Goal: Information Seeking & Learning: Learn about a topic

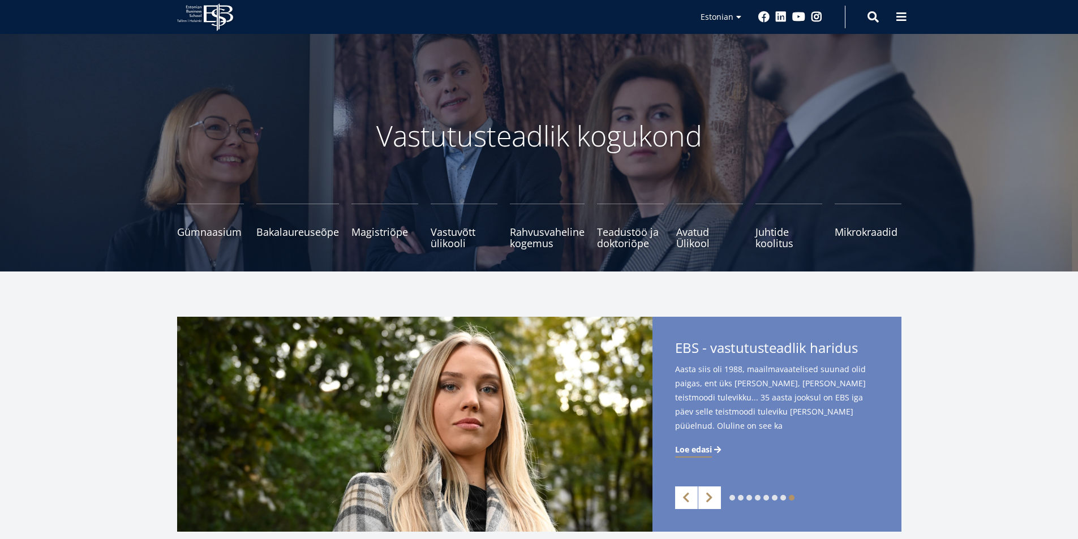
scroll to position [340, 0]
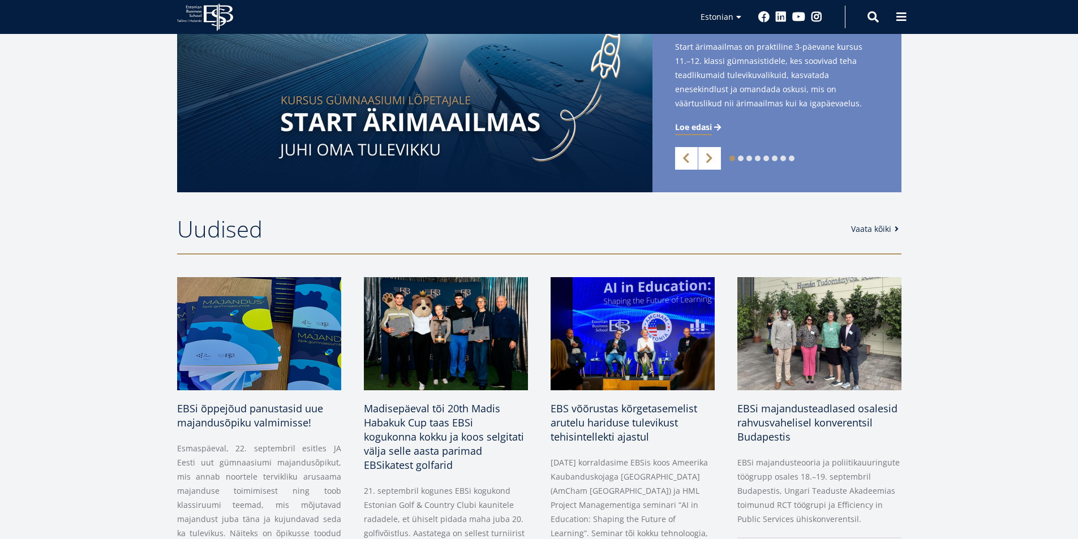
click at [880, 230] on link "Vaata kõiki" at bounding box center [877, 229] width 52 height 11
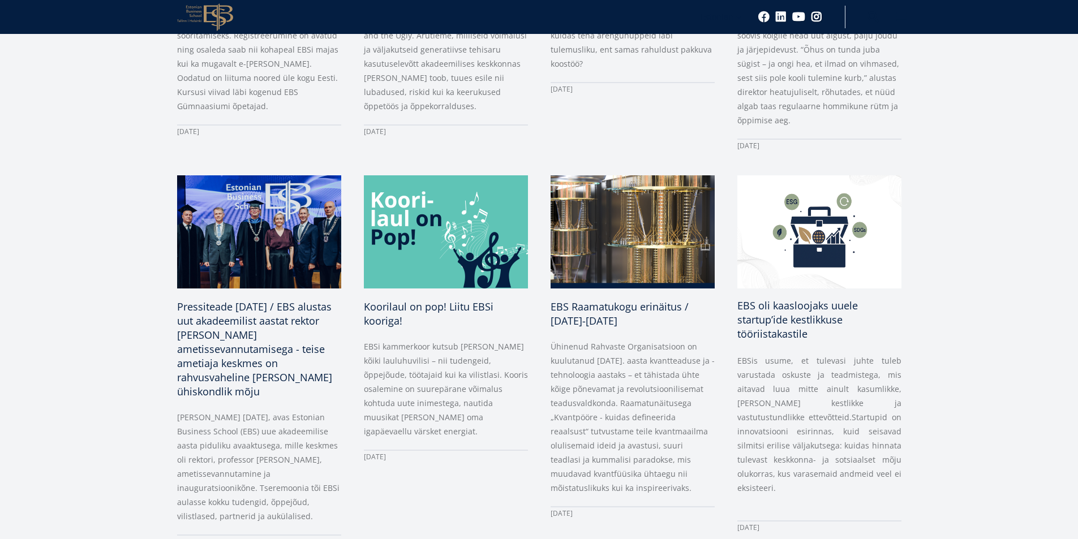
scroll to position [1019, 0]
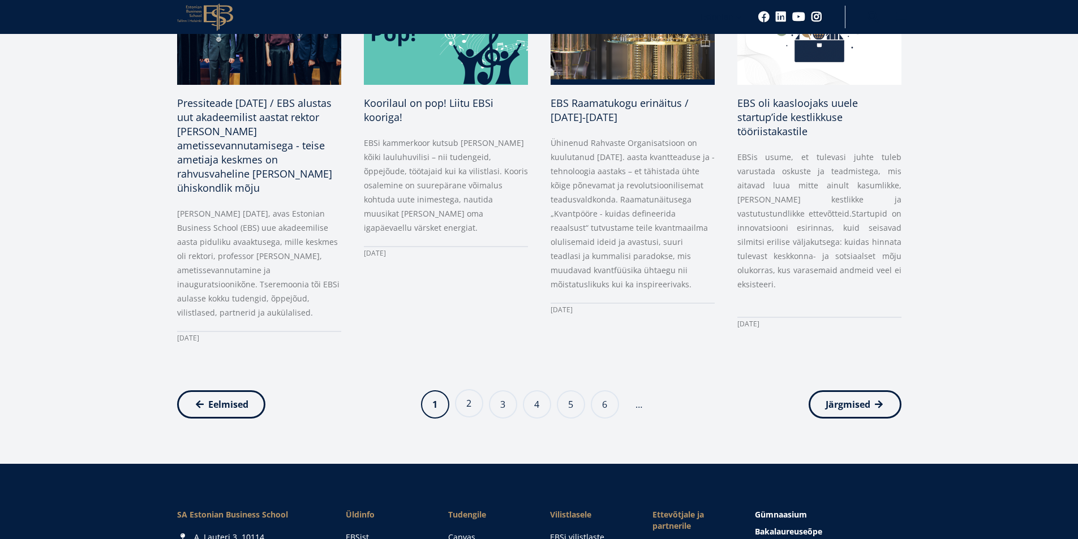
click at [477, 402] on link "Page 2" at bounding box center [469, 403] width 28 height 28
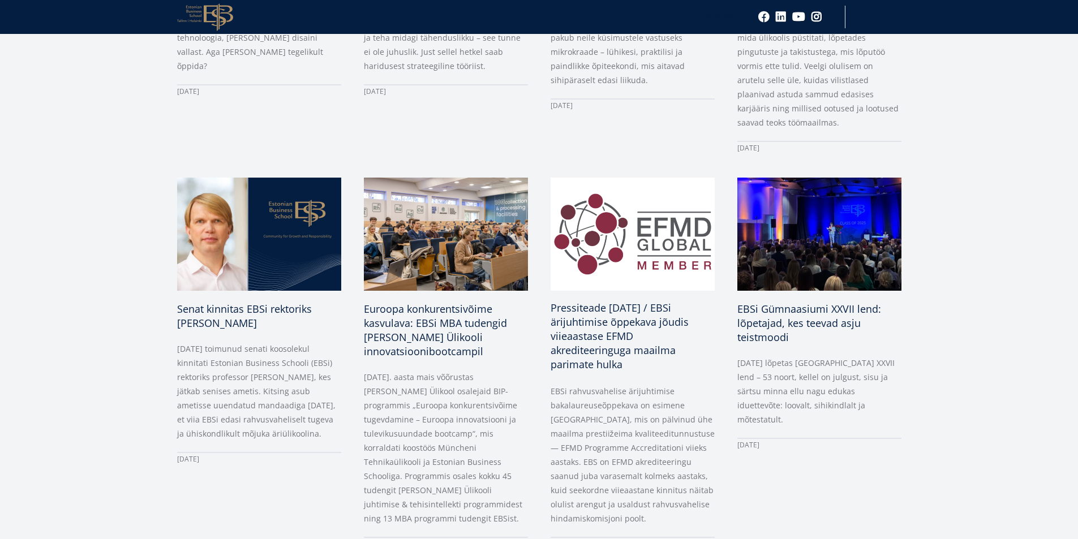
scroll to position [849, 0]
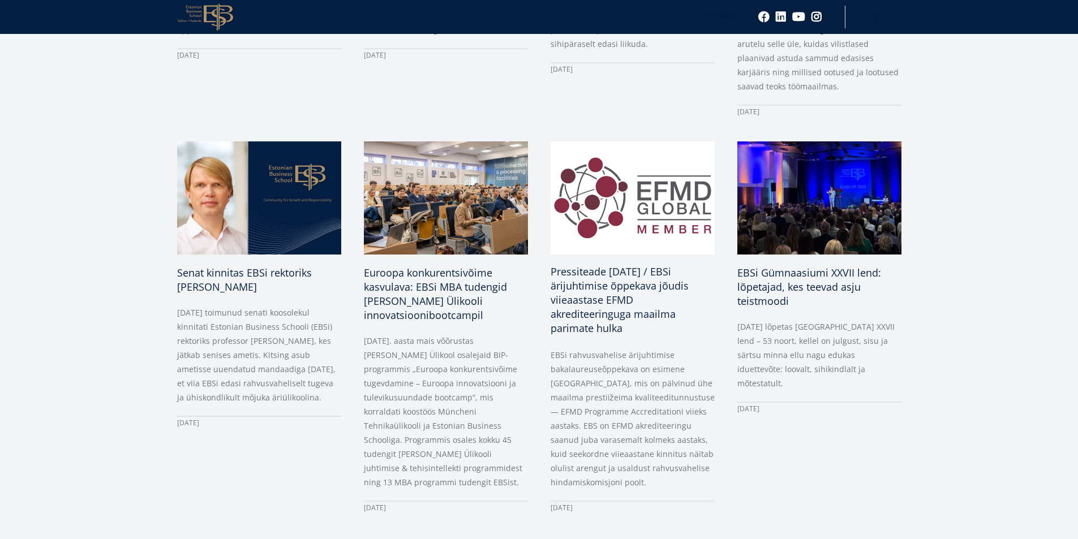
click at [582, 265] on span "Pressiteade 2.07.2025 / EBSi ärijuhtimise õppekava jõudis viieaastase EFMD akre…" at bounding box center [620, 300] width 138 height 70
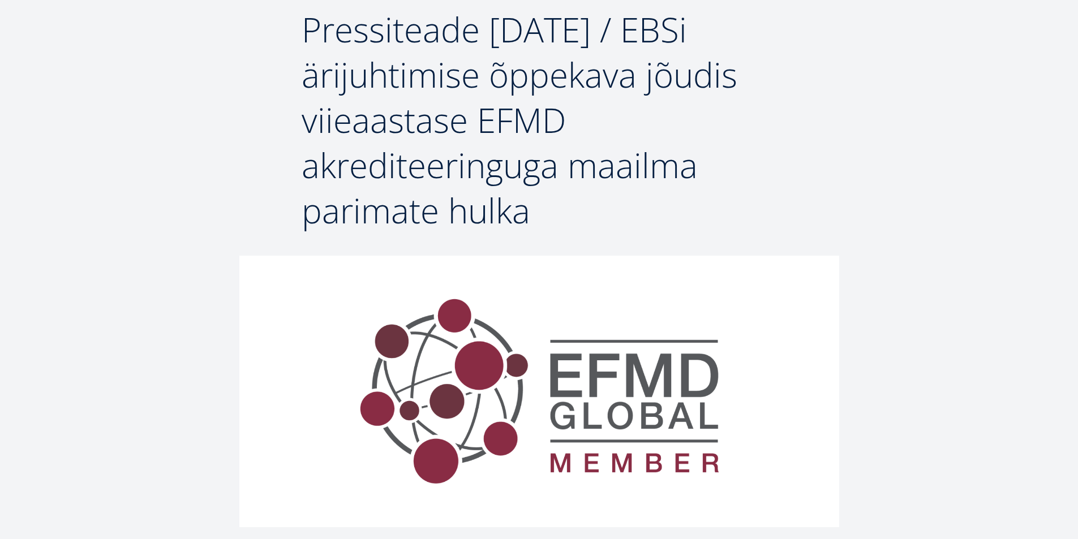
scroll to position [113, 0]
drag, startPoint x: 303, startPoint y: 28, endPoint x: 526, endPoint y: 217, distance: 292.4
click at [526, 217] on span "Pressiteade 2.07.2025 / EBSi ärijuhtimise õppekava jõudis viieaastase EFMD akre…" at bounding box center [520, 119] width 436 height 228
copy span "Pressiteade 2.07.2025 / EBSi ärijuhtimise õppekava jõudis viieaastase EFMD akre…"
click at [220, 104] on div "Breadcrumb Avaleht Uudised Pressiteade 2.07.2025 / EBSi ärijuhtimise õppekava j…" at bounding box center [539, 71] width 1078 height 368
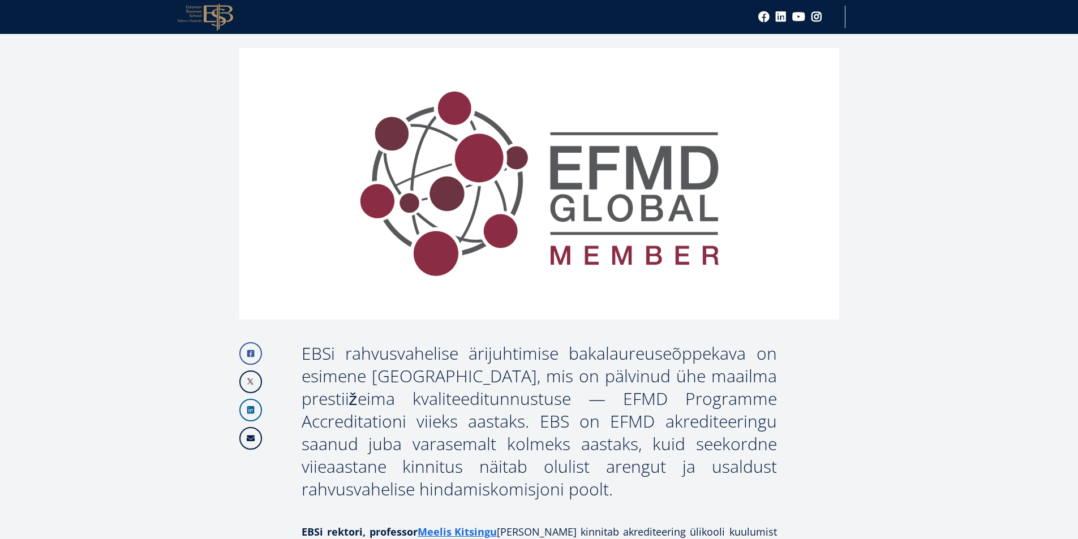
scroll to position [453, 0]
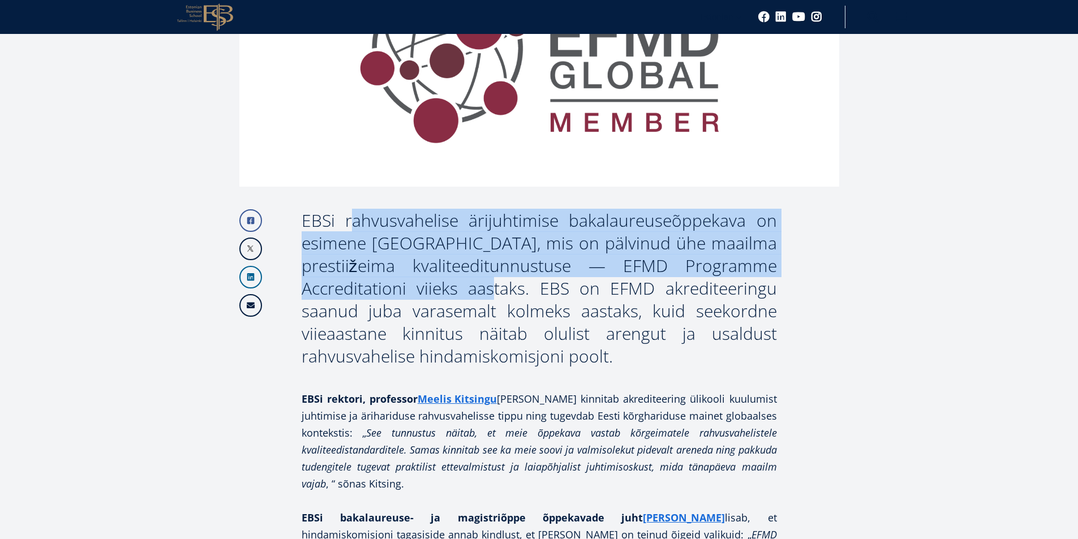
drag, startPoint x: 304, startPoint y: 221, endPoint x: 414, endPoint y: 281, distance: 124.9
click at [414, 281] on div "EBSi rahvusvahelise ärijuhtimise bakalaureuseõppekava on esimene Eestis, mis on…" at bounding box center [540, 288] width 476 height 159
copy div "EBSi rahvusvahelise ärijuhtimise bakalaureuseõppekava on esimene Eestis, mis on…"
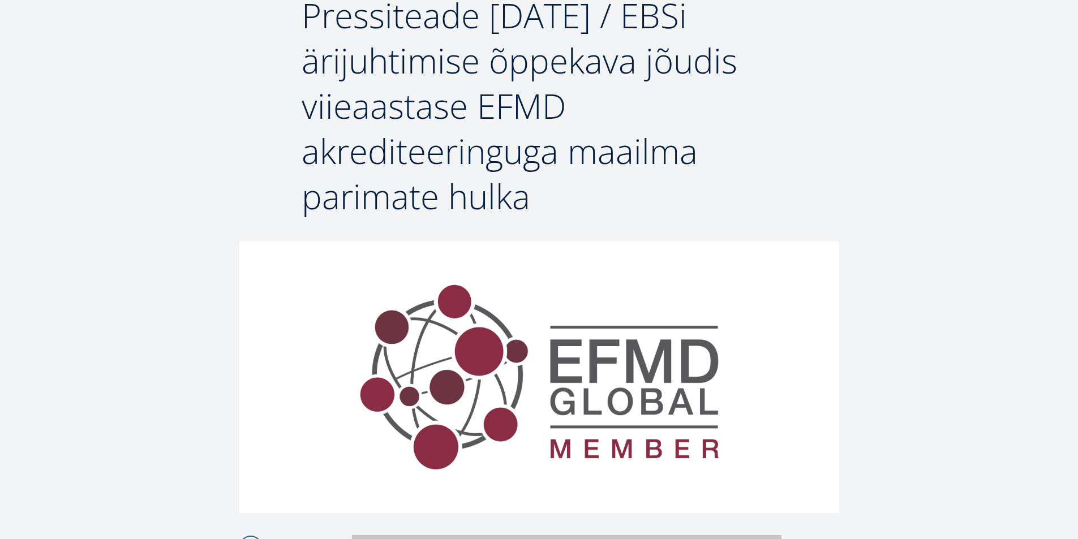
scroll to position [409, 0]
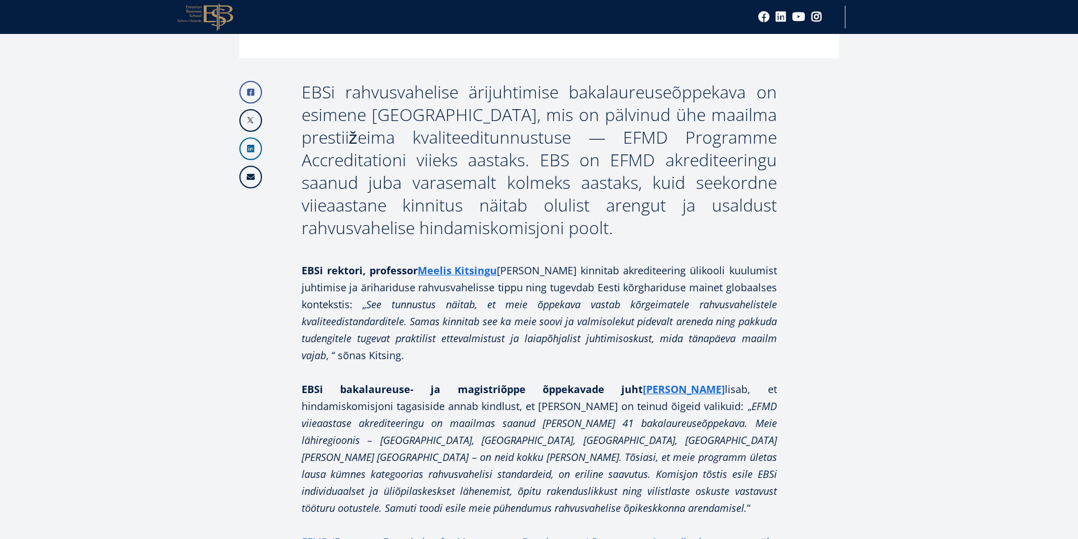
scroll to position [749, 0]
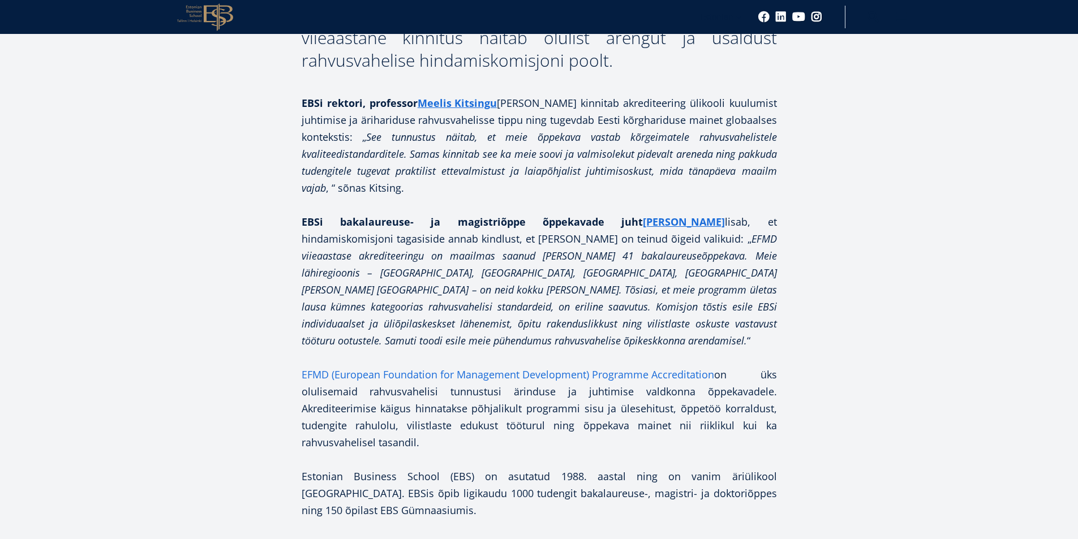
click at [336, 366] on link "EFMD (European Foundation for Management Development) Programme Accreditation" at bounding box center [508, 374] width 413 height 17
click at [892, 138] on article "Facebook Linkedin Email EBSi rahvusvahelise ärijuhtimise bakalaureuseõppekava o…" at bounding box center [539, 306] width 1078 height 1375
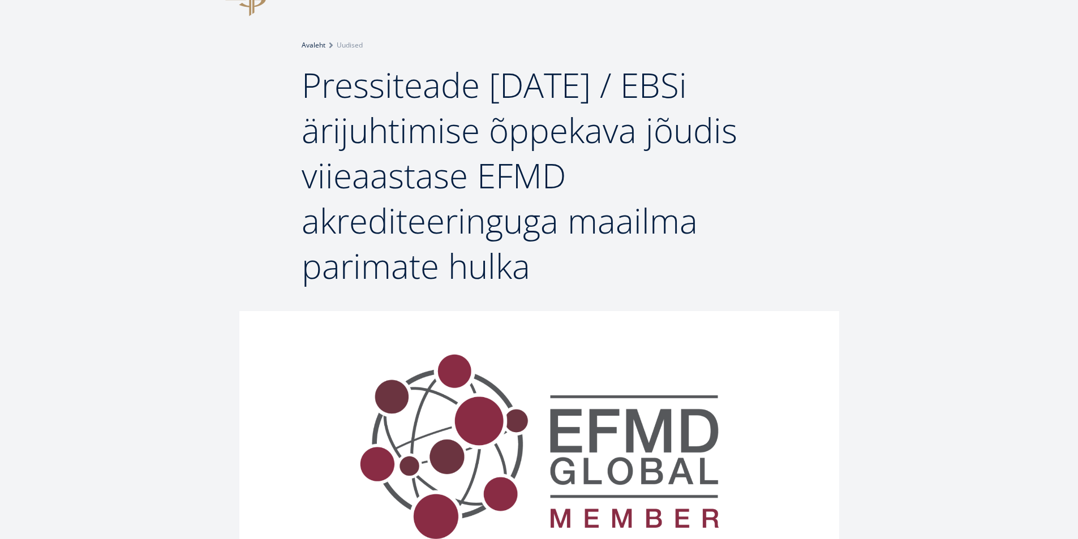
scroll to position [51, 0]
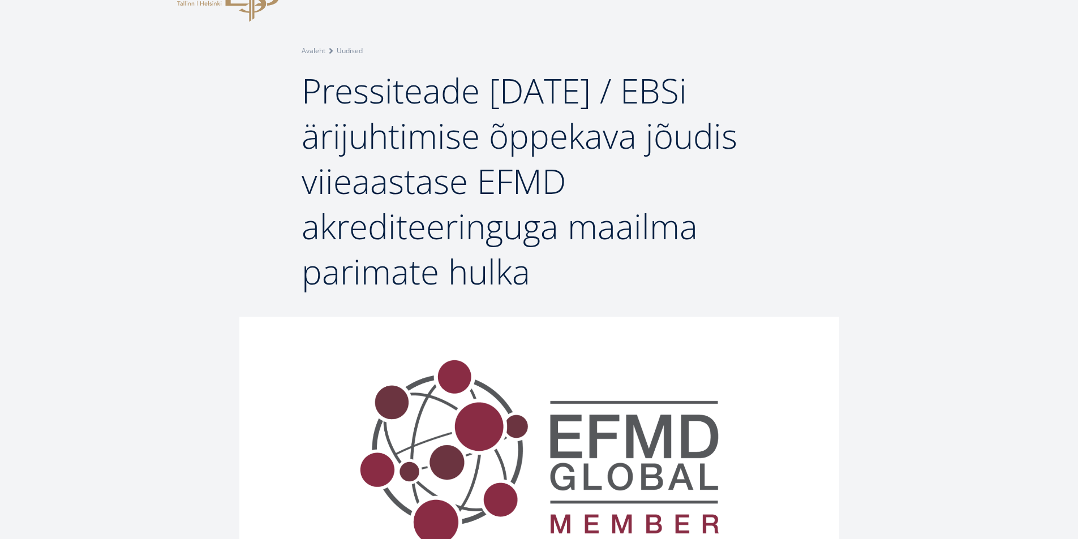
drag, startPoint x: 306, startPoint y: 91, endPoint x: 544, endPoint y: 259, distance: 291.2
click at [544, 259] on h1 "Pressiteade 2.07.2025 / EBSi ärijuhtimise õppekava jõudis viieaastase EFMD akre…" at bounding box center [540, 181] width 476 height 226
copy span "Pressiteade 2.07.2025 / EBSi ärijuhtimise õppekava jõudis viieaastase EFMD akre…"
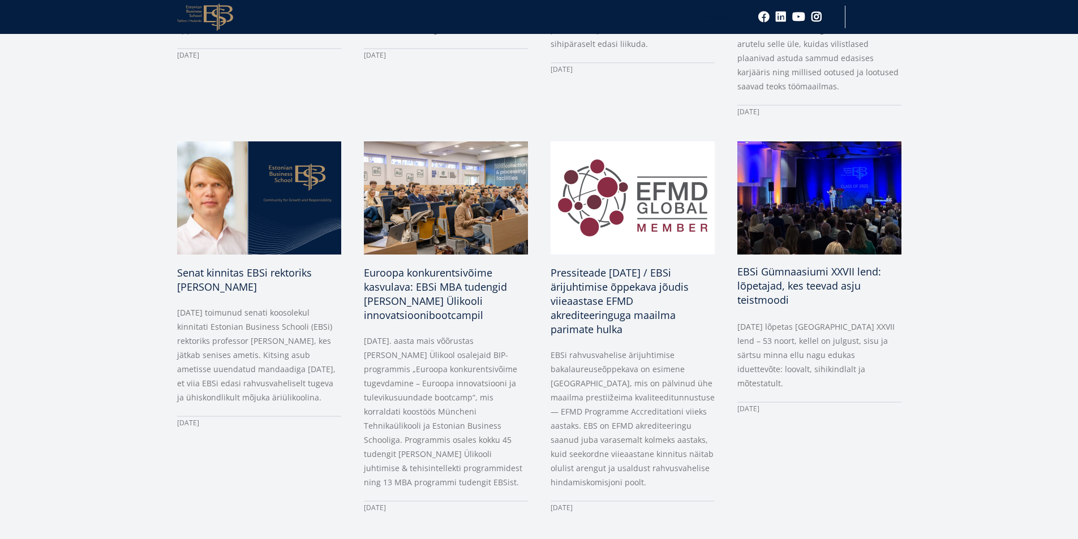
click at [759, 272] on span "EBSi Gümnaasiumi XXVII lend: lõpetajad, kes teevad asju teistmoodi" at bounding box center [810, 286] width 144 height 42
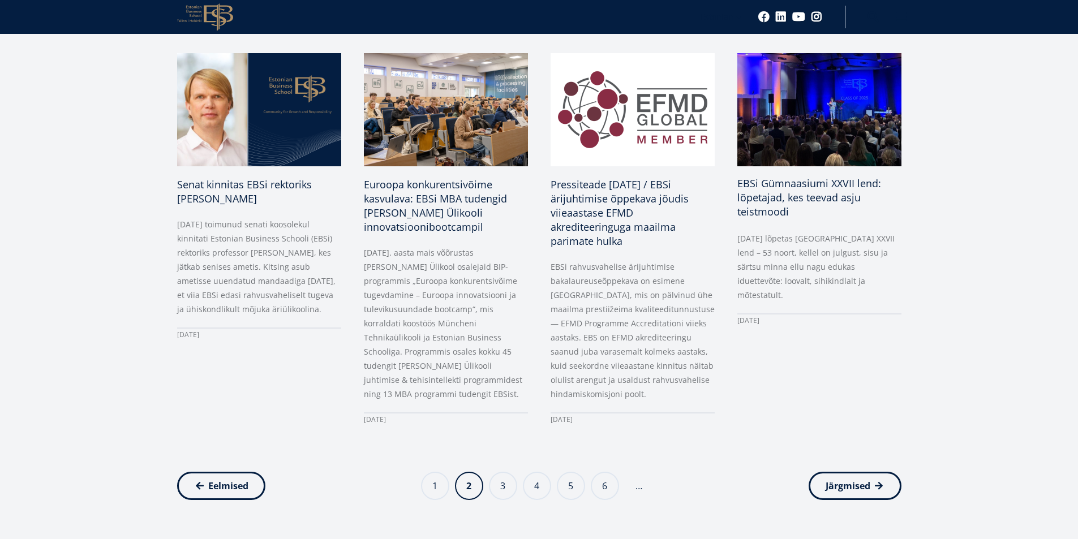
scroll to position [1076, 0]
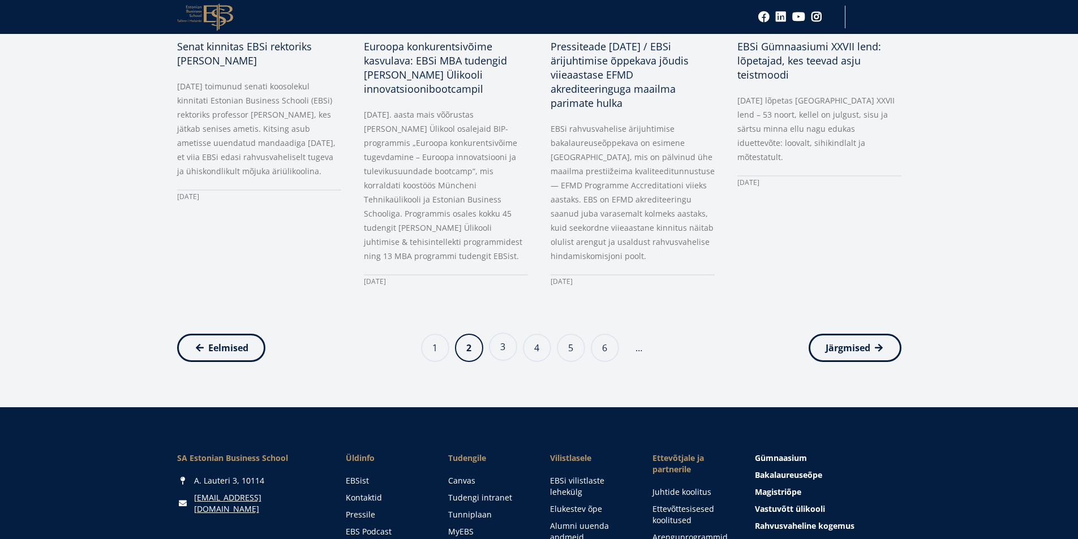
click at [499, 339] on link "Page 3" at bounding box center [503, 347] width 28 height 28
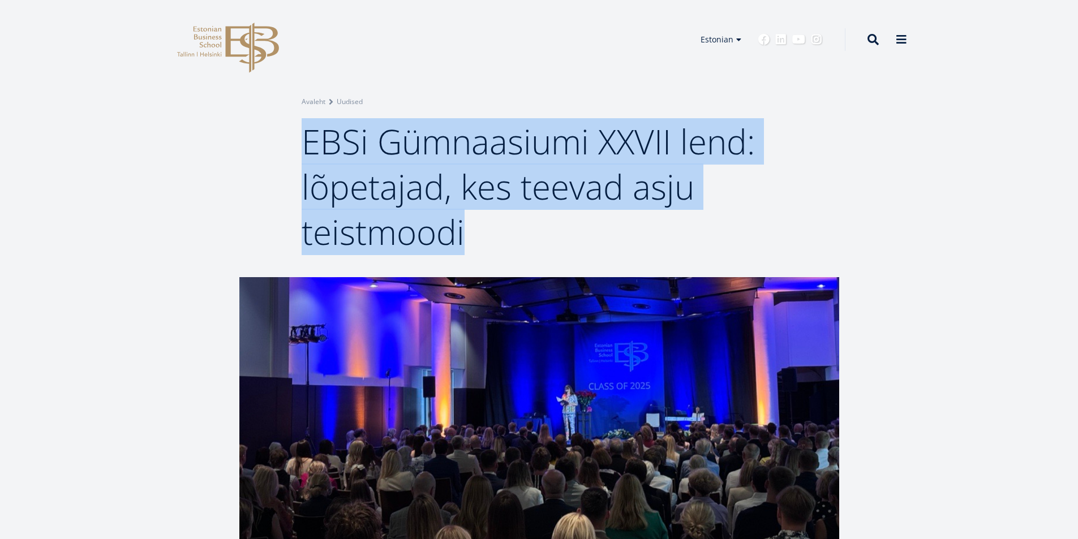
drag, startPoint x: 308, startPoint y: 137, endPoint x: 466, endPoint y: 228, distance: 182.3
click at [466, 228] on span "EBSi Gümnaasiumi XXVII lend: lõpetajad, kes teevad asju teistmoodi" at bounding box center [528, 186] width 453 height 137
copy span "EBSi Gümnaasiumi XXVII lend: lõpetajad, kes teevad asju teistmoodi"
click at [894, 168] on div "Breadcrumb Avaleht Uudised EBSi Gümnaasiumi XXVII lend: lõpetajad, kes teevad a…" at bounding box center [539, 138] width 1078 height 277
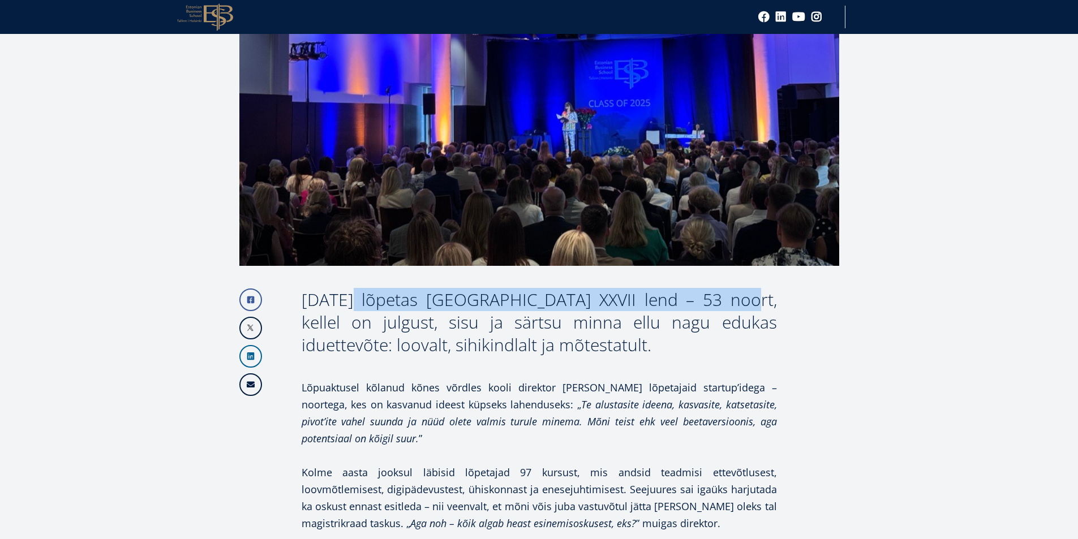
drag, startPoint x: 302, startPoint y: 299, endPoint x: 677, endPoint y: 293, distance: 375.4
click at [677, 293] on div "20. juunil lõpetas EBSi Gümnaasiumi XXVII lend – 53 noort, kellel on julgust, s…" at bounding box center [540, 323] width 476 height 68
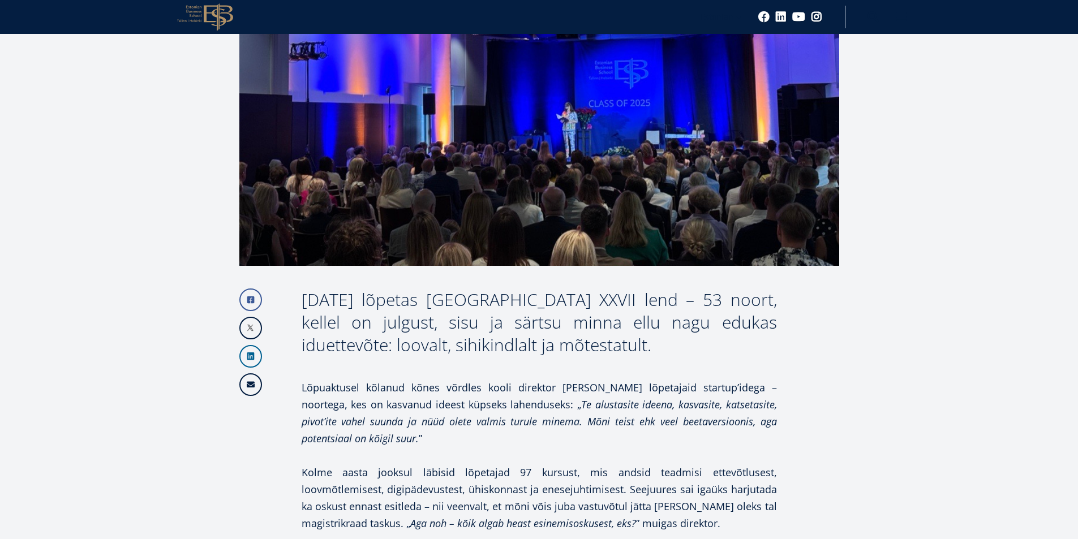
click at [476, 408] on p "Lõpuaktusel kõlanud kõnes võrdles kooli direktor Kersti Uudla lõpetajaid startu…" at bounding box center [540, 413] width 476 height 68
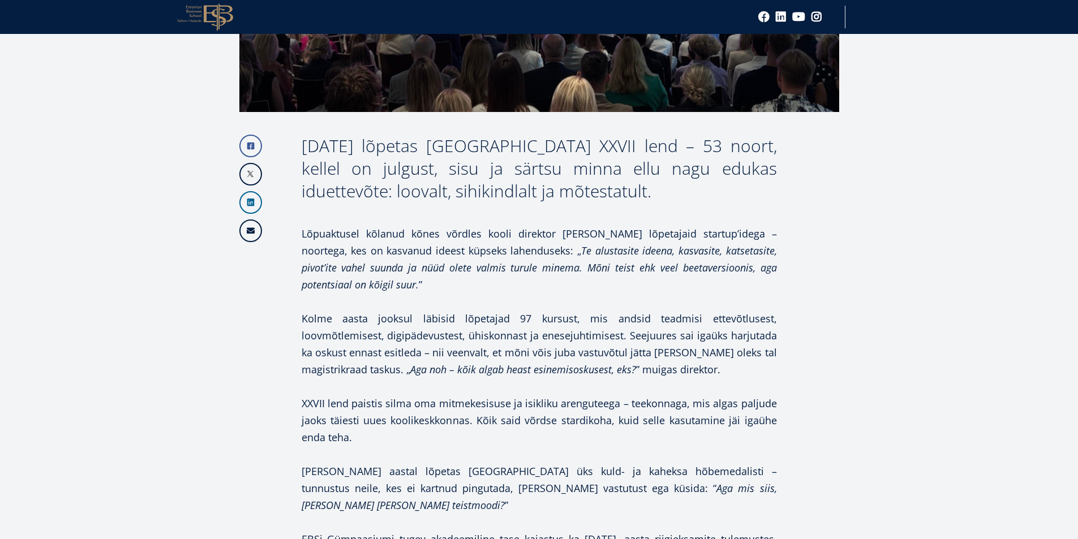
scroll to position [453, 0]
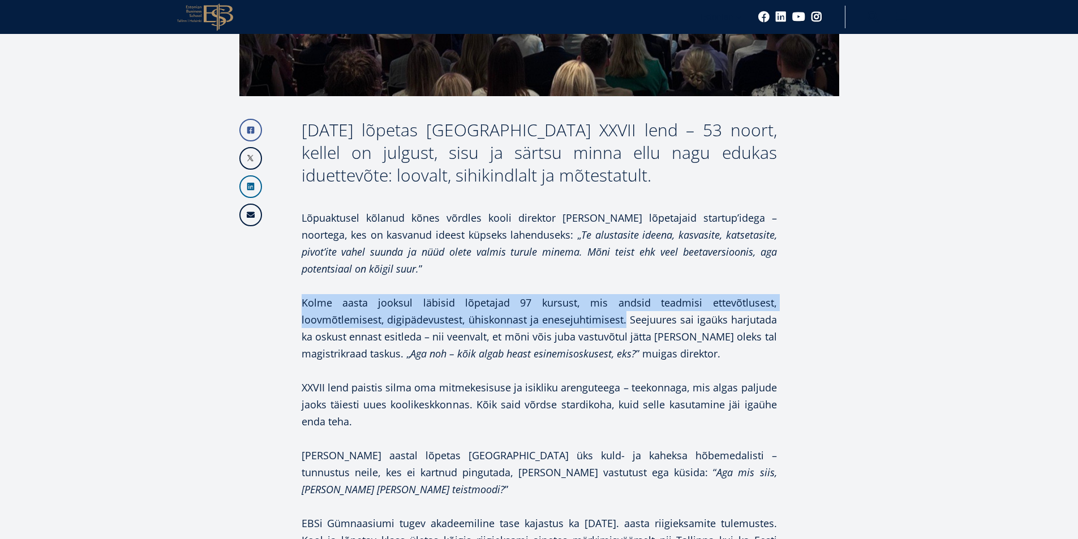
drag, startPoint x: 300, startPoint y: 301, endPoint x: 624, endPoint y: 312, distance: 324.5
copy p "Kolme aasta jooksul läbisid lõpetajad 97 kursust, mis andsid teadmisi ettevõtlu…"
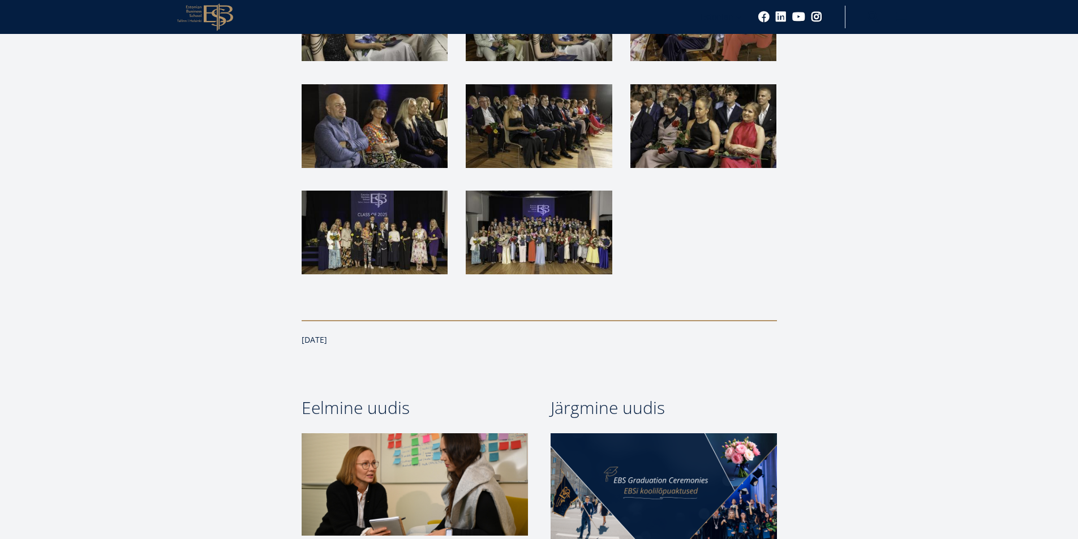
scroll to position [1811, 0]
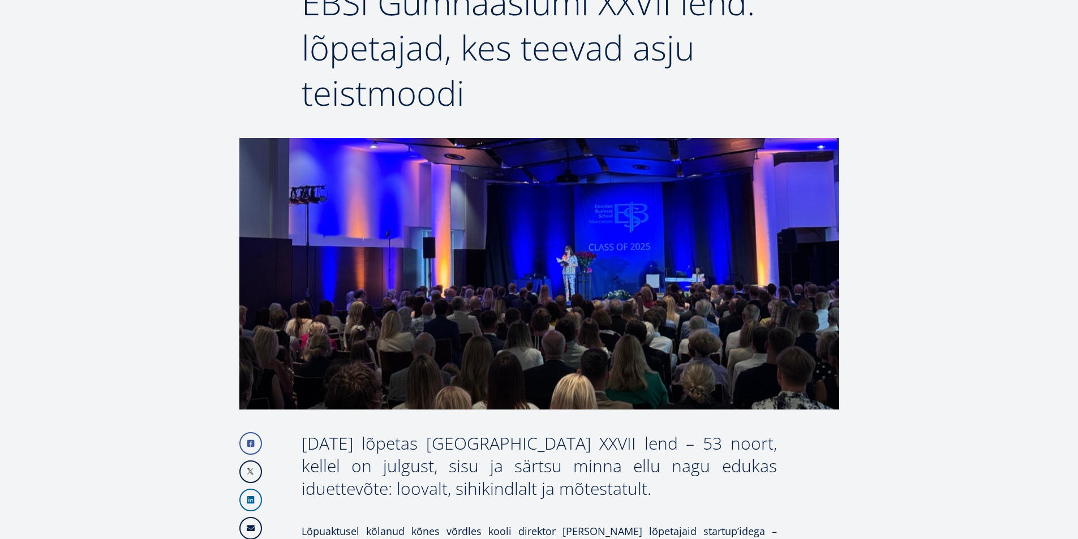
scroll to position [532, 0]
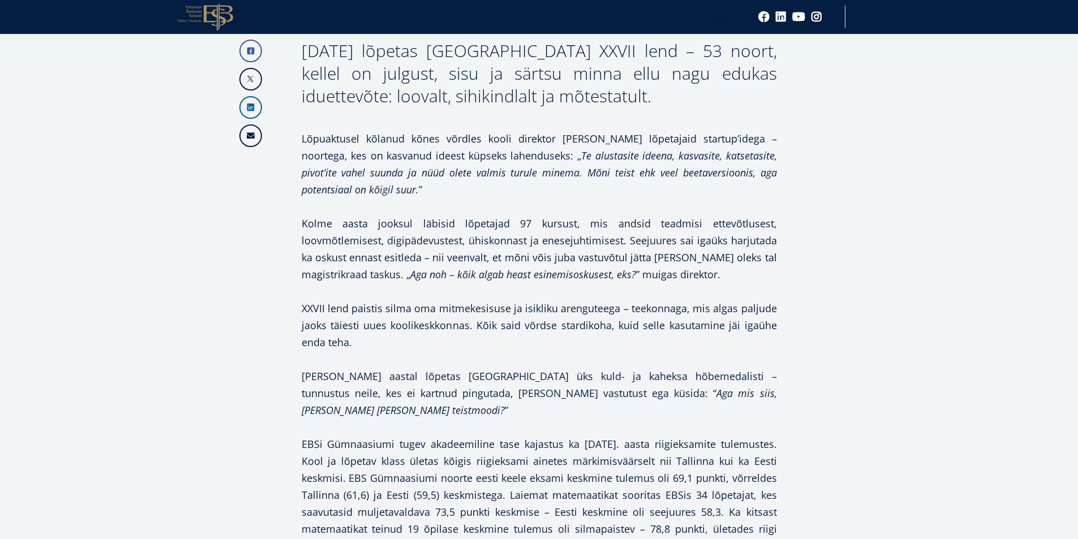
drag, startPoint x: 893, startPoint y: 307, endPoint x: 741, endPoint y: 97, distance: 259.9
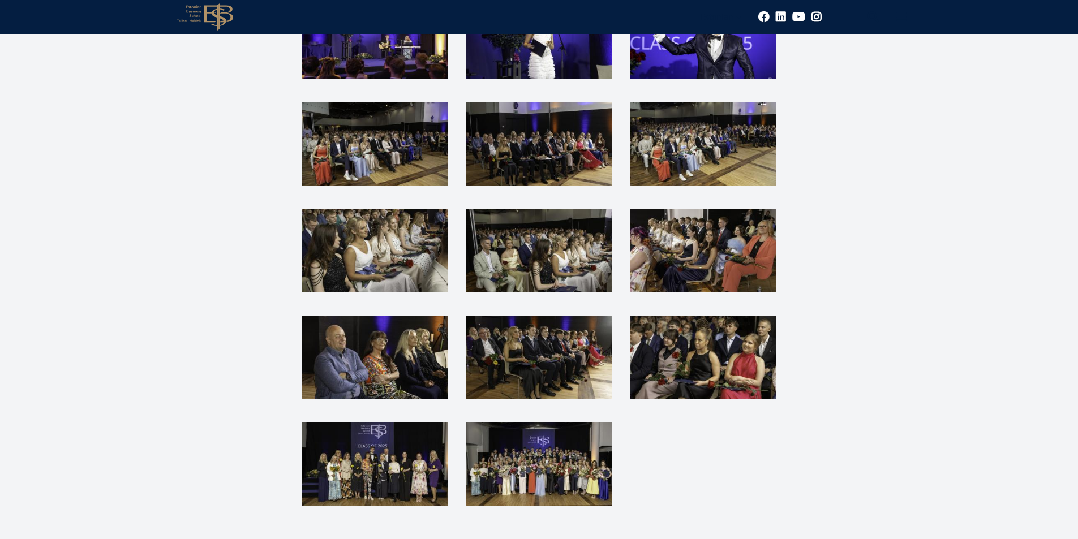
scroll to position [1574, 0]
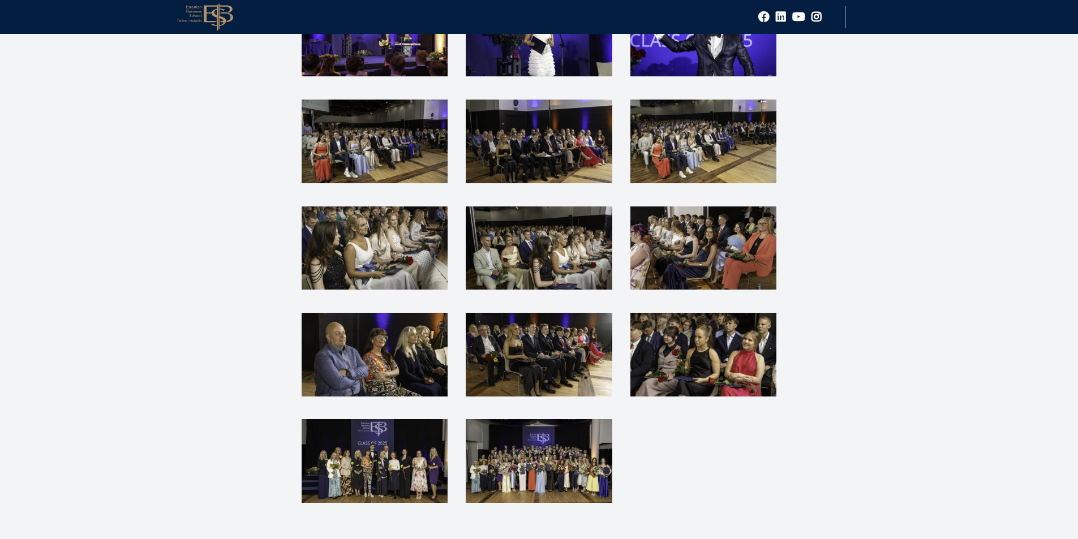
click at [392, 222] on img at bounding box center [375, 248] width 146 height 83
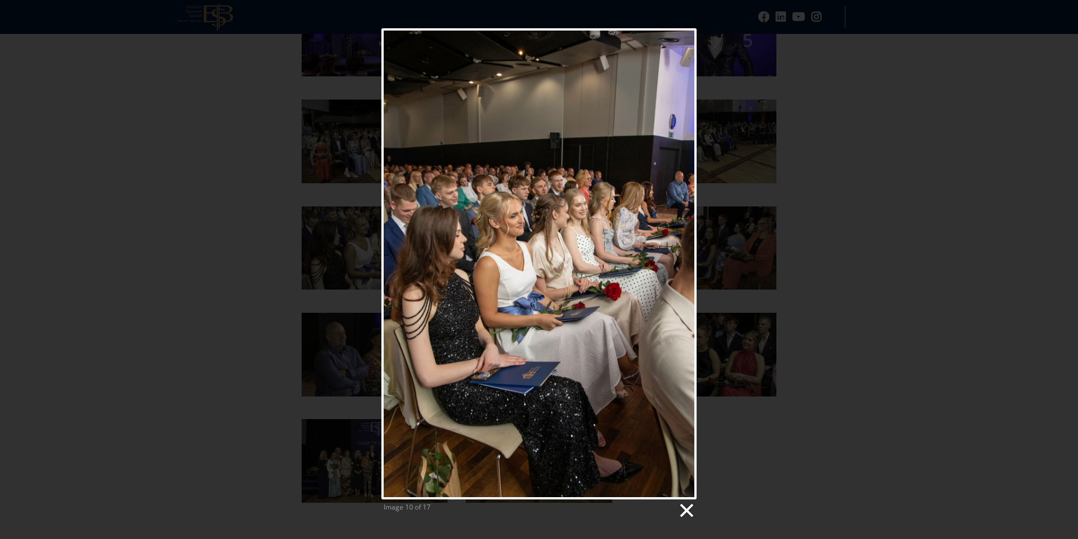
click at [686, 508] on link at bounding box center [686, 511] width 17 height 17
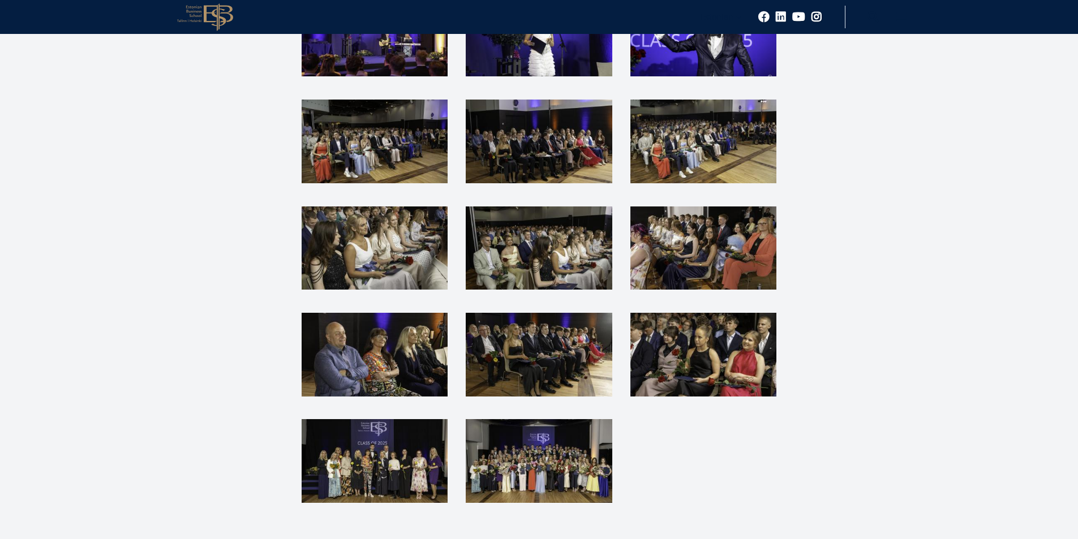
scroll to position [1913, 0]
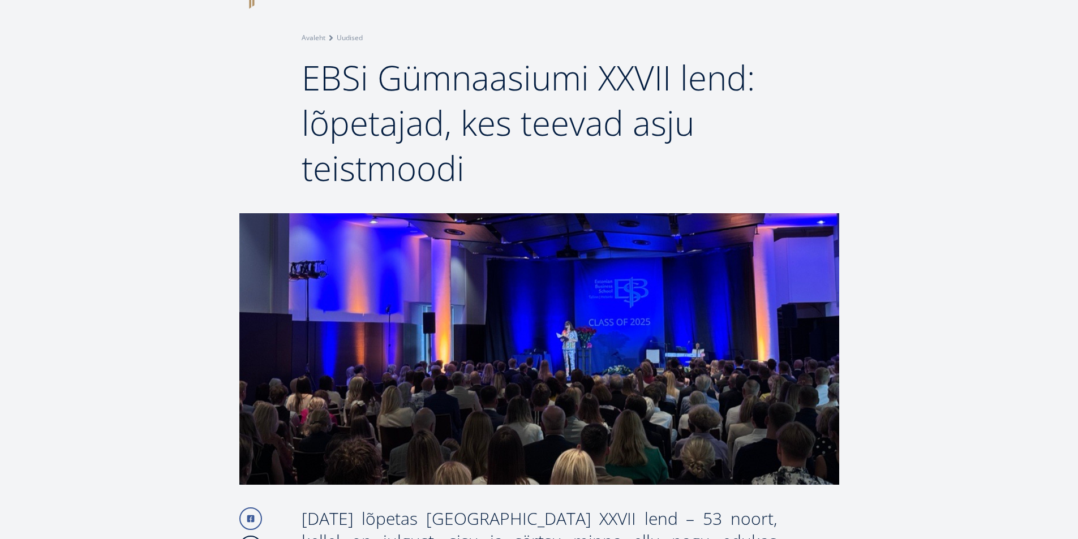
scroll to position [0, 0]
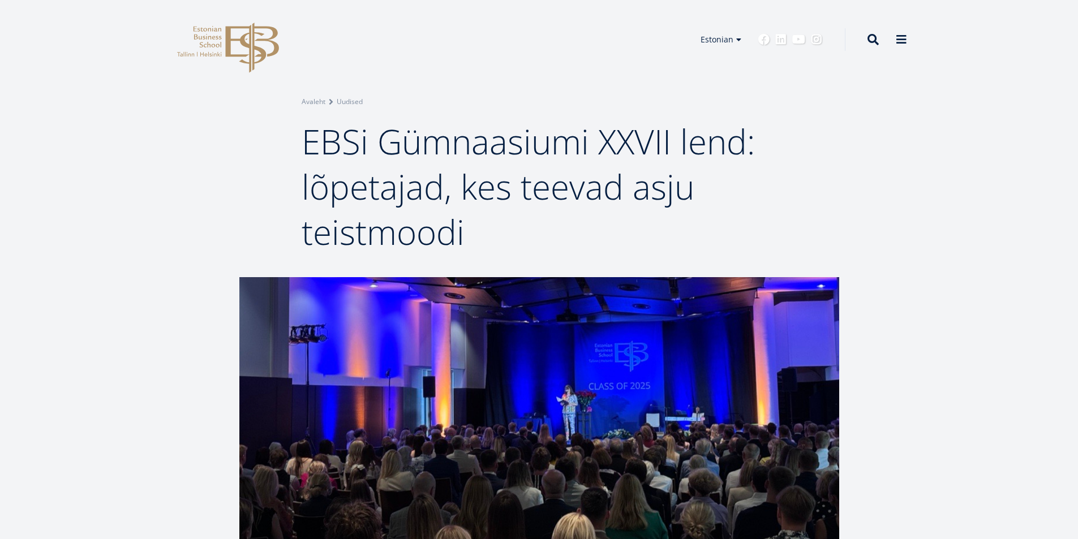
drag, startPoint x: 302, startPoint y: 135, endPoint x: 470, endPoint y: 227, distance: 191.5
click at [470, 227] on span "EBSi Gümnaasiumi XXVII lend: lõpetajad, kes teevad asju teistmoodi" at bounding box center [528, 186] width 453 height 137
copy span "EBSi Gümnaasiumi XXVII lend: lõpetajad, kes teevad asju teistmoodi"
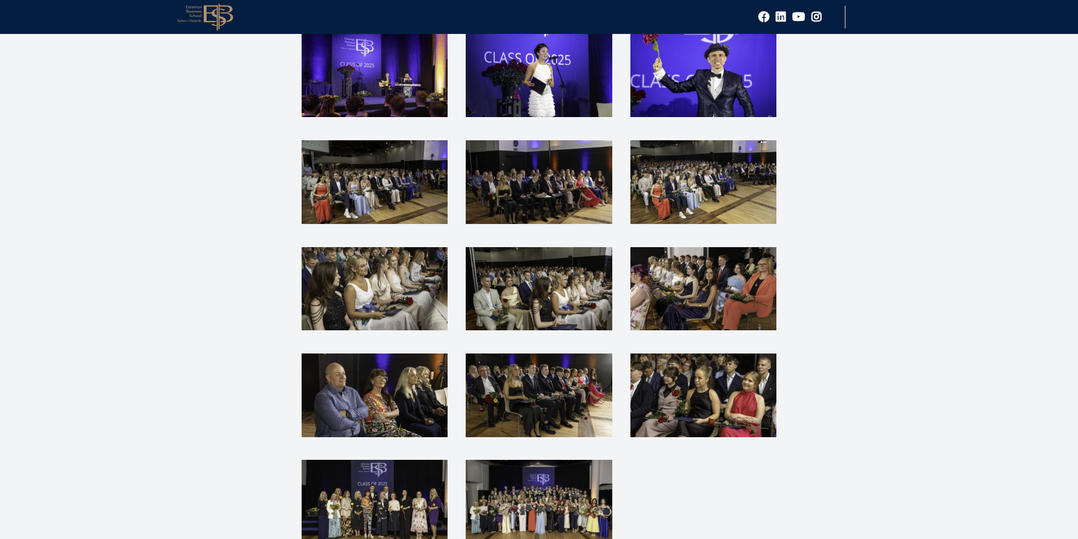
scroll to position [1868, 0]
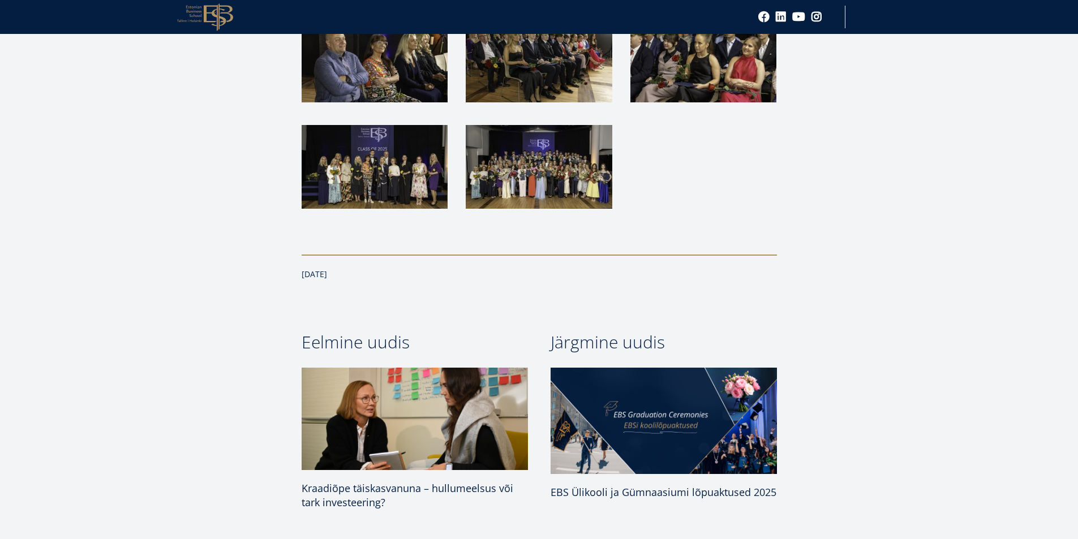
drag, startPoint x: 911, startPoint y: 157, endPoint x: 788, endPoint y: 122, distance: 127.8
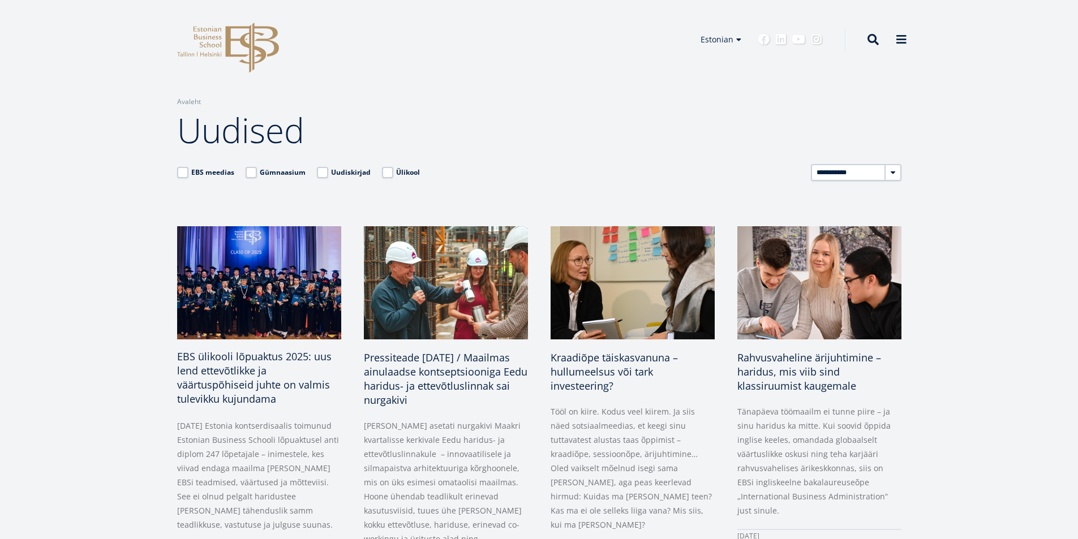
click at [226, 357] on span "EBS ülikooli lõpuaktus 2025: uus lend ettevõtlikke ja väärtuspõhiseid juhte on …" at bounding box center [254, 378] width 155 height 56
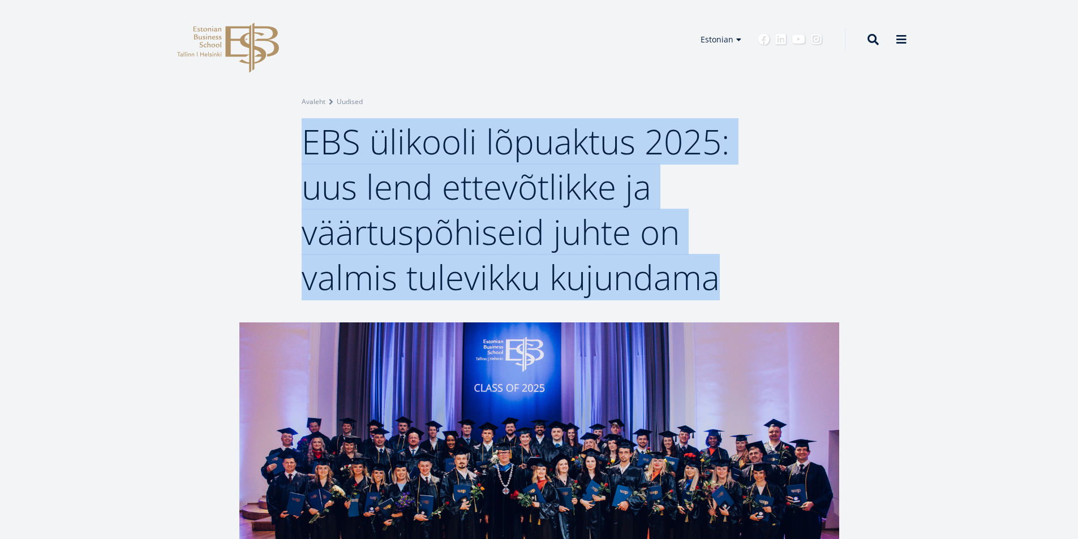
drag, startPoint x: 303, startPoint y: 138, endPoint x: 722, endPoint y: 293, distance: 446.5
click at [722, 293] on h1 "EBS ülikooli lõpuaktus 2025: uus lend ettevõtlikke ja väärtuspõhiseid juhte on …" at bounding box center [540, 209] width 476 height 181
copy span "EBS ülikooli lõpuaktus 2025: uus lend ettevõtlikke ja väärtuspõhiseid juhte on …"
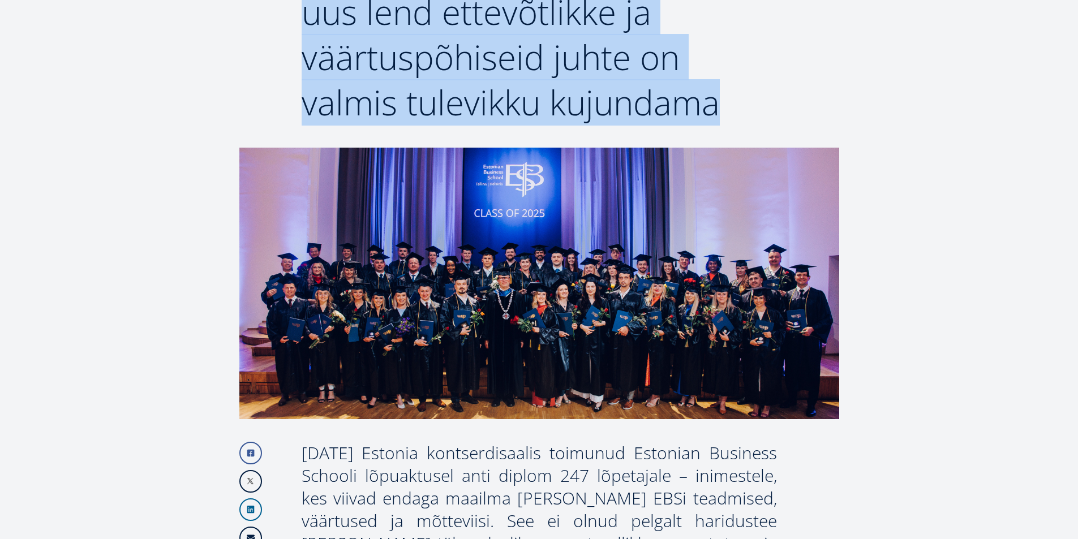
scroll to position [340, 0]
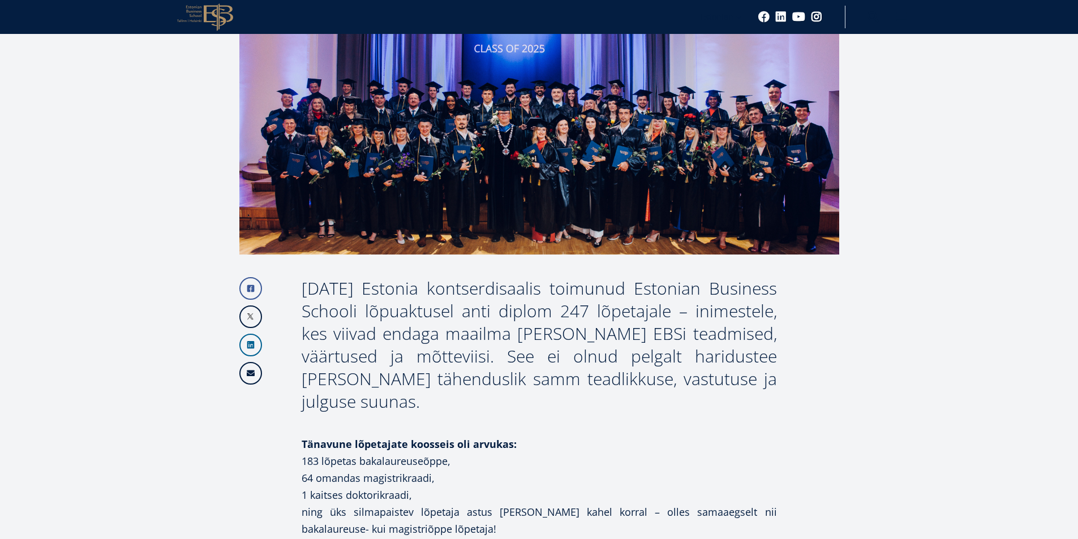
click at [333, 297] on div "19. juunil 2025 Estonia kontserdisaalis toimunud Estonian Business Schooli lõpu…" at bounding box center [540, 345] width 476 height 136
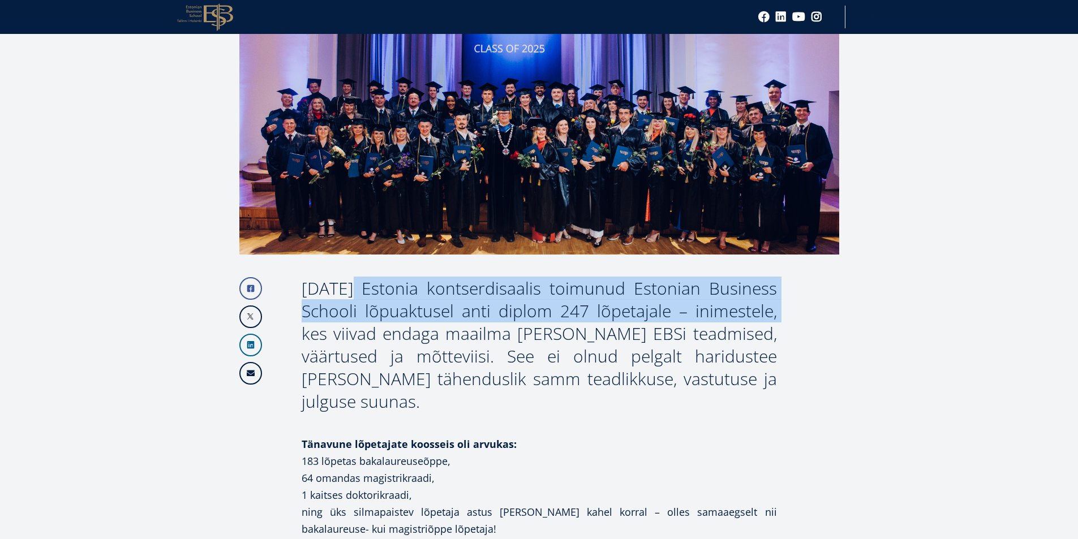
drag, startPoint x: 303, startPoint y: 288, endPoint x: 756, endPoint y: 305, distance: 453.2
click at [756, 305] on div "19. juunil 2025 Estonia kontserdisaalis toimunud Estonian Business Schooli lõpu…" at bounding box center [540, 345] width 476 height 136
copy div "19. juunil 2025 Estonia kontserdisaalis toimunud Estonian Business Schooli lõpu…"
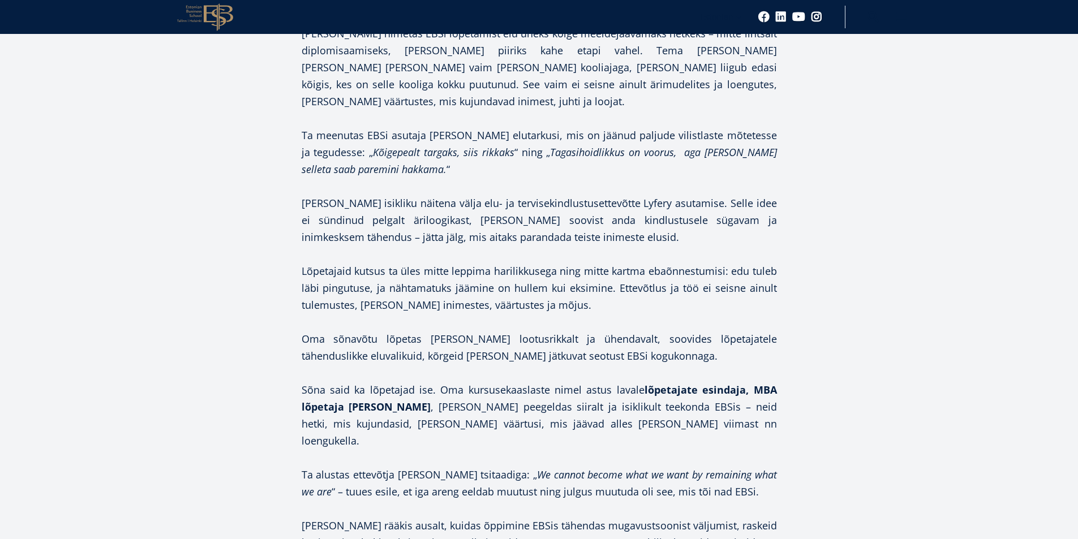
scroll to position [1585, 0]
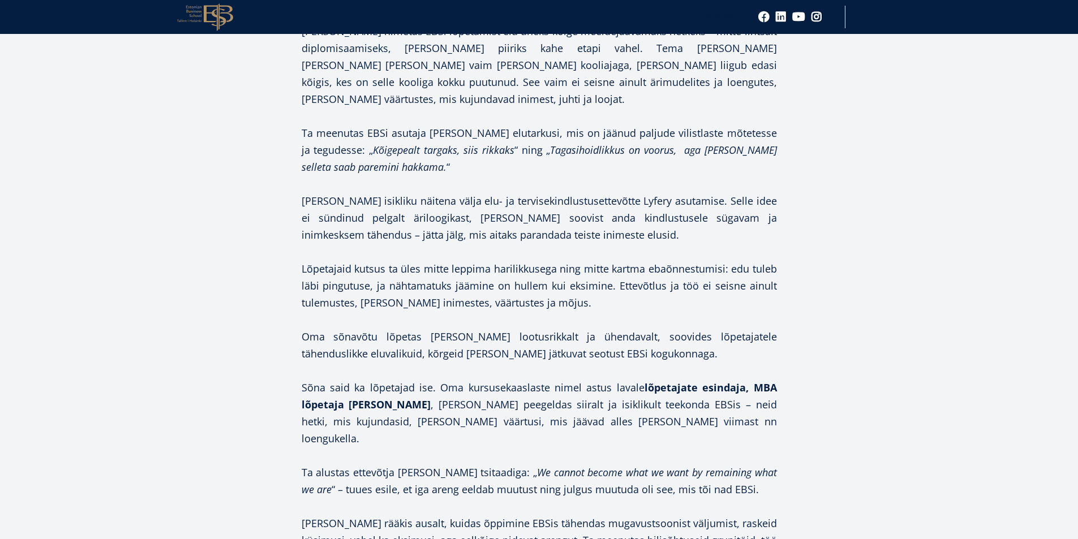
drag, startPoint x: 378, startPoint y: 369, endPoint x: 442, endPoint y: 373, distance: 64.7
click at [442, 381] on strong "lõpetajate esindaja, MBA lõpetaja Leelo Tamre-Teder" at bounding box center [540, 396] width 476 height 31
copy strong "Tamre-Teder"
click at [914, 204] on article "Facebook Linkedin Email 19. juunil 2025 Estonia kontserdisaalis toimunud Estoni…" at bounding box center [539, 476] width 1078 height 3476
drag, startPoint x: 936, startPoint y: 148, endPoint x: 925, endPoint y: 135, distance: 16.5
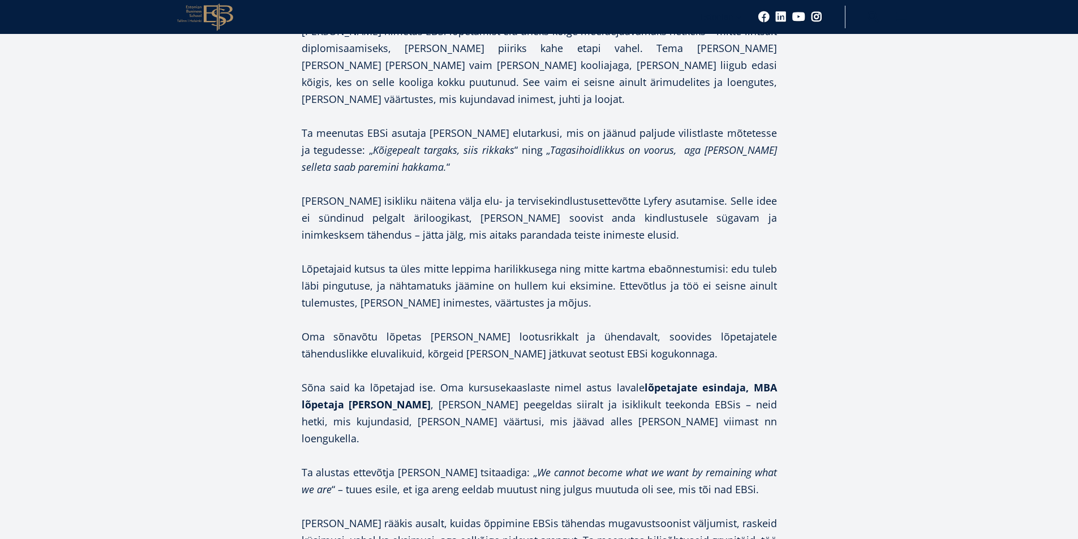
click at [936, 145] on article "Facebook Linkedin Email 19. juunil 2025 Estonia kontserdisaalis toimunud Estoni…" at bounding box center [539, 476] width 1078 height 3476
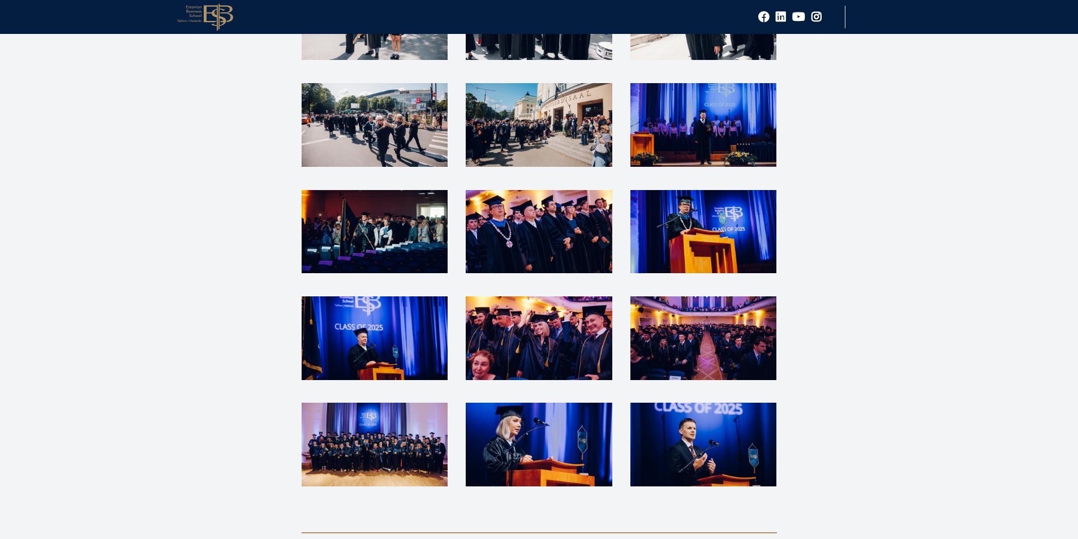
scroll to position [2944, 0]
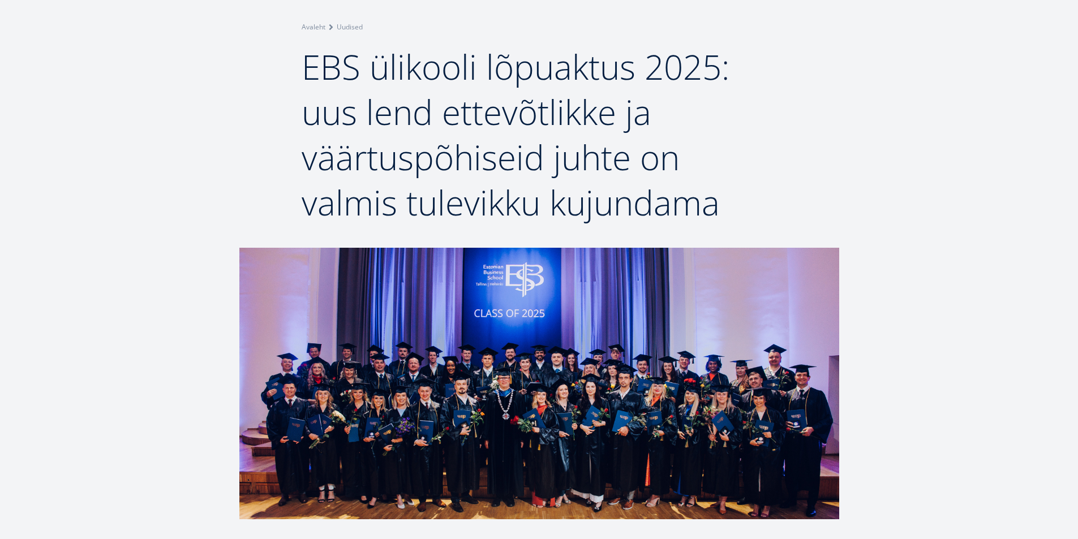
scroll to position [79, 0]
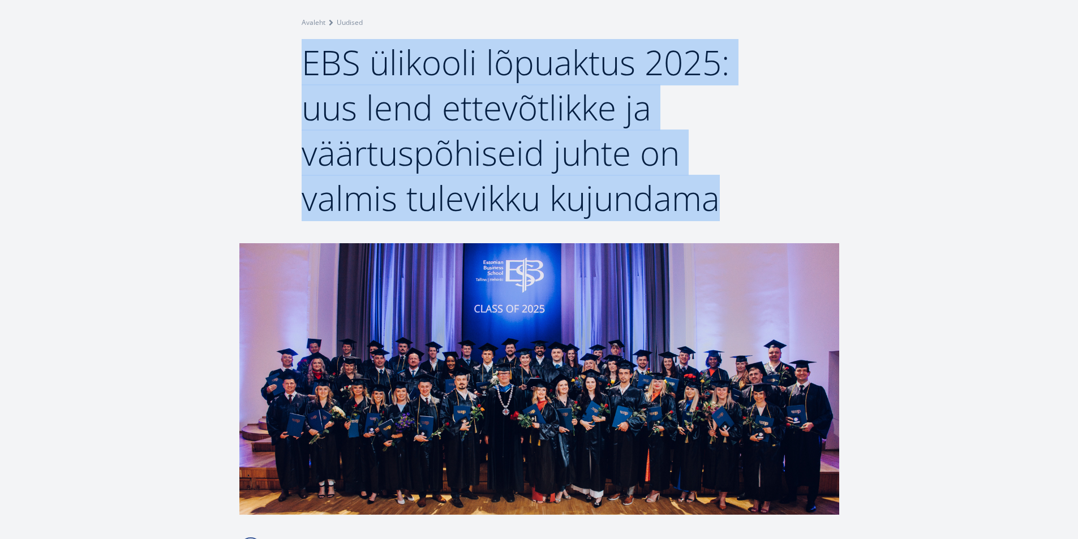
drag, startPoint x: 306, startPoint y: 58, endPoint x: 728, endPoint y: 178, distance: 439.0
click at [728, 178] on h1 "EBS ülikooli lõpuaktus 2025: uus lend ettevõtlikke ja väärtuspõhiseid juhte on …" at bounding box center [540, 130] width 476 height 181
copy span "EBS ülikooli lõpuaktus 2025: uus lend ettevõtlikke ja väärtuspõhiseid juhte on …"
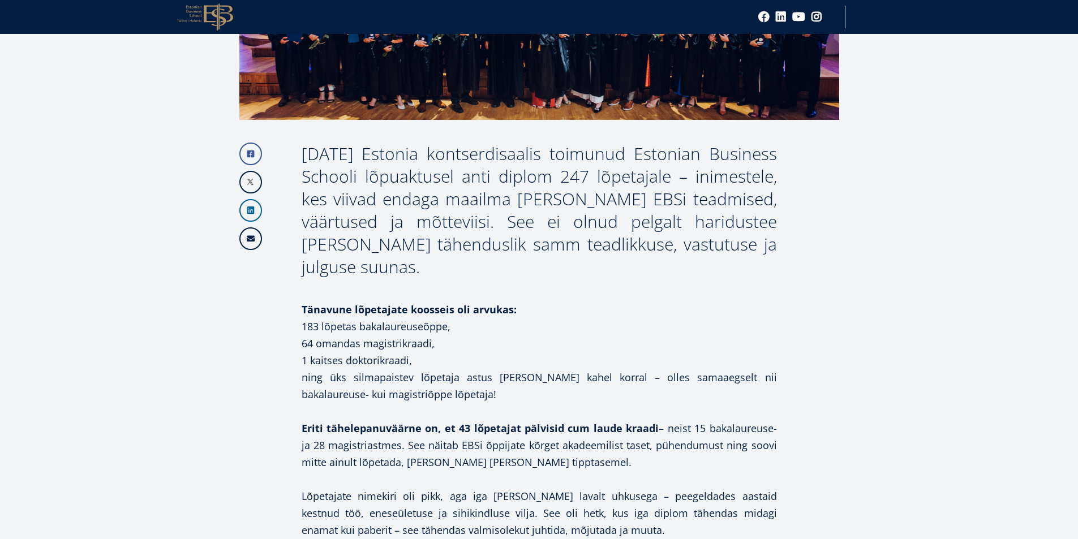
scroll to position [476, 0]
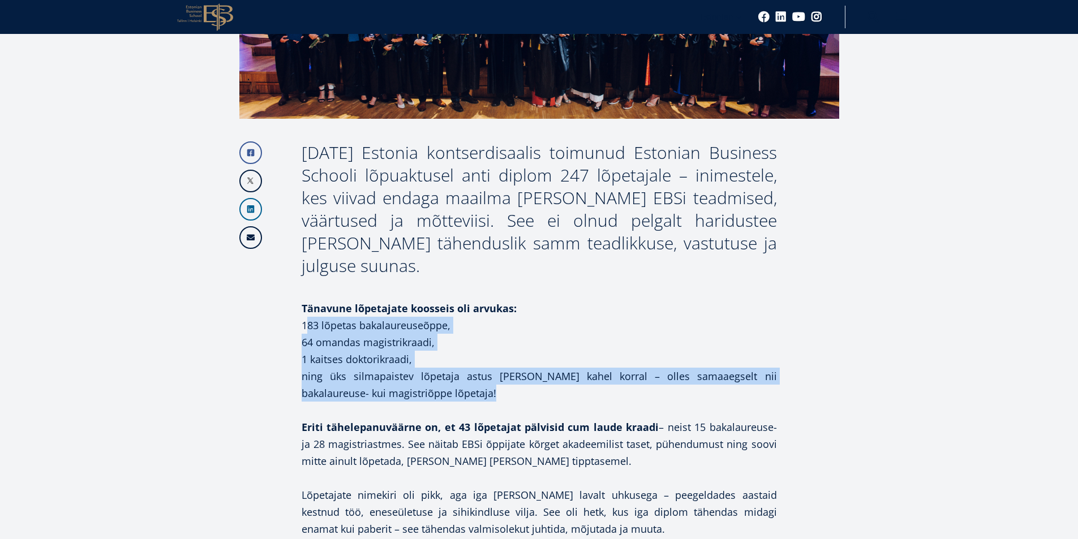
drag, startPoint x: 303, startPoint y: 323, endPoint x: 436, endPoint y: 387, distance: 148.1
click at [436, 387] on p "Tänavune lõpetajate koosseis oli arvukas: 183 lõpetas bakalaureuseõppe, 64 oman…" at bounding box center [540, 351] width 476 height 102
copy p "183 lõpetas bakalaureuseõppe, 64 omandas magistrikraadi, 1 kaitses doktorikraad…"
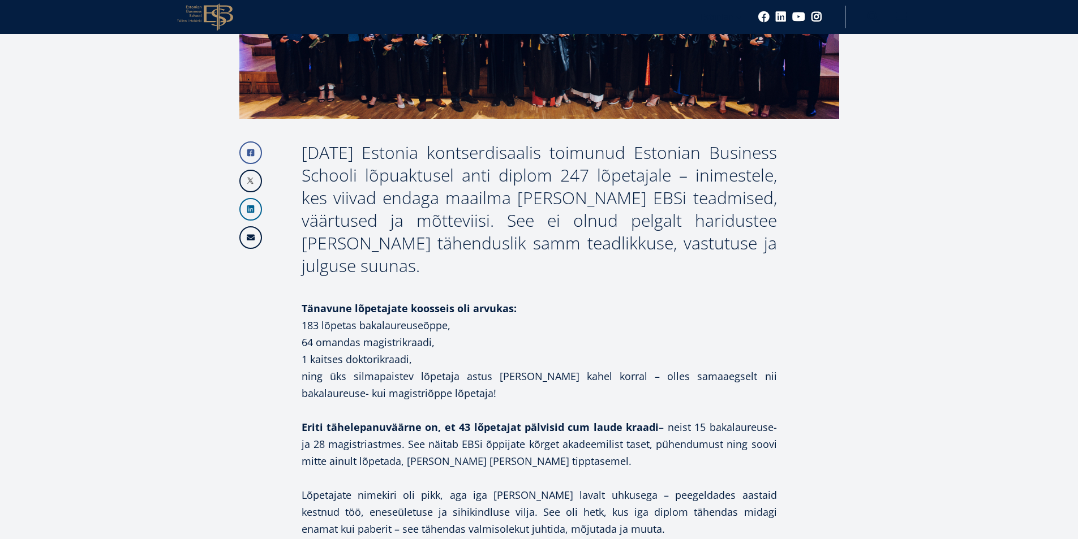
drag, startPoint x: 303, startPoint y: 341, endPoint x: 439, endPoint y: 356, distance: 136.2
click at [439, 356] on p "Tänavune lõpetajate koosseis oli arvukas: 183 lõpetas bakalaureuseõppe, 64 oman…" at bounding box center [540, 351] width 476 height 102
copy p "64 omandas magistrikraadi, 1 kaitses doktorikraadi,"
click at [320, 362] on p "Tänavune lõpetajate koosseis oli arvukas: 183 lõpetas bakalaureuseõppe, 64 oman…" at bounding box center [540, 351] width 476 height 102
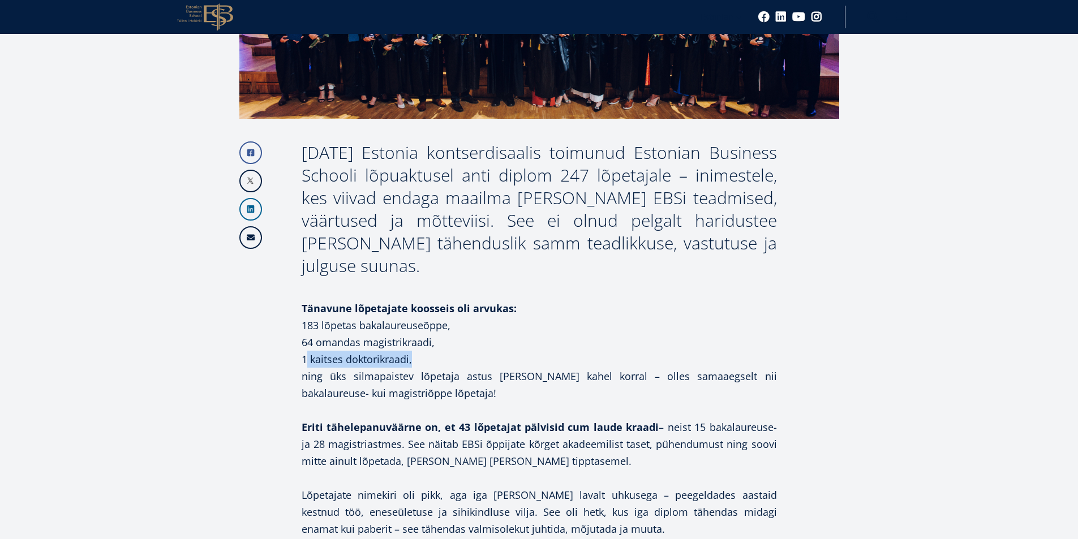
drag, startPoint x: 302, startPoint y: 356, endPoint x: 410, endPoint y: 359, distance: 108.2
click at [410, 359] on p "Tänavune lõpetajate koosseis oli arvukas: 183 lõpetas bakalaureuseõppe, 64 oman…" at bounding box center [540, 351] width 476 height 102
copy p "1 kaitses doktorikraadi"
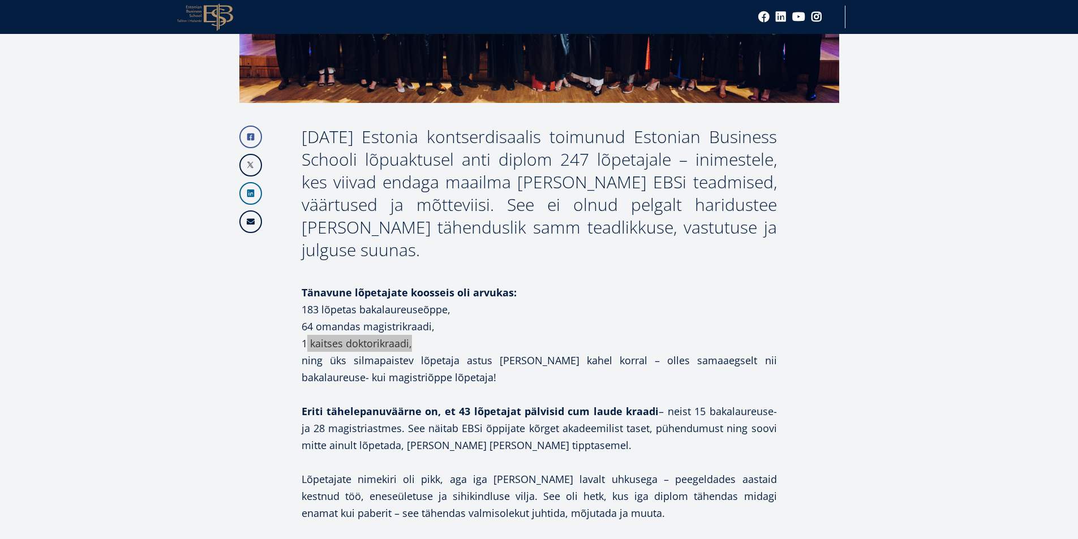
scroll to position [566, 0]
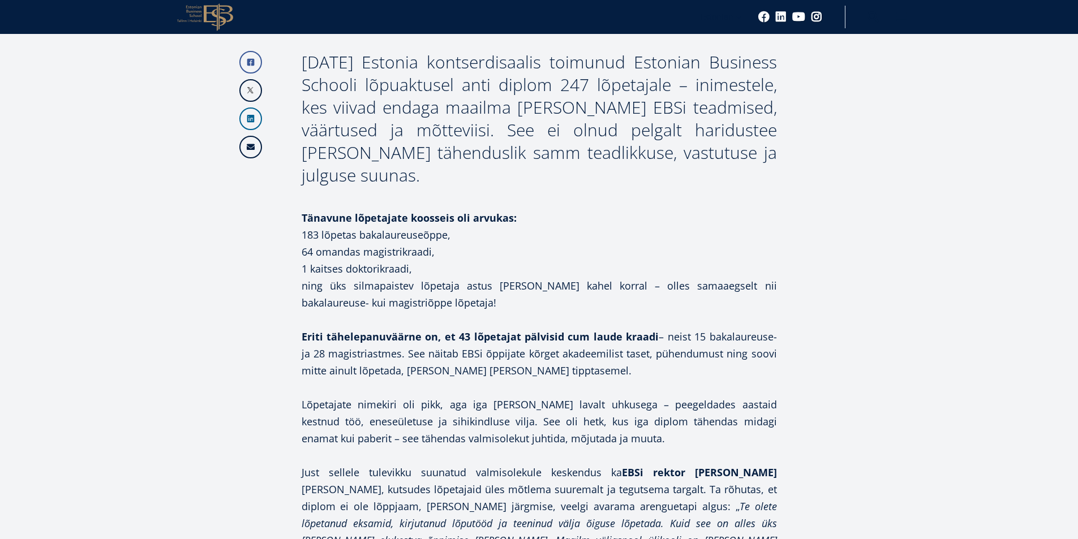
click at [513, 243] on p "Tänavune lõpetajate koosseis oli arvukas: 183 lõpetas bakalaureuseõppe, 64 oman…" at bounding box center [540, 260] width 476 height 102
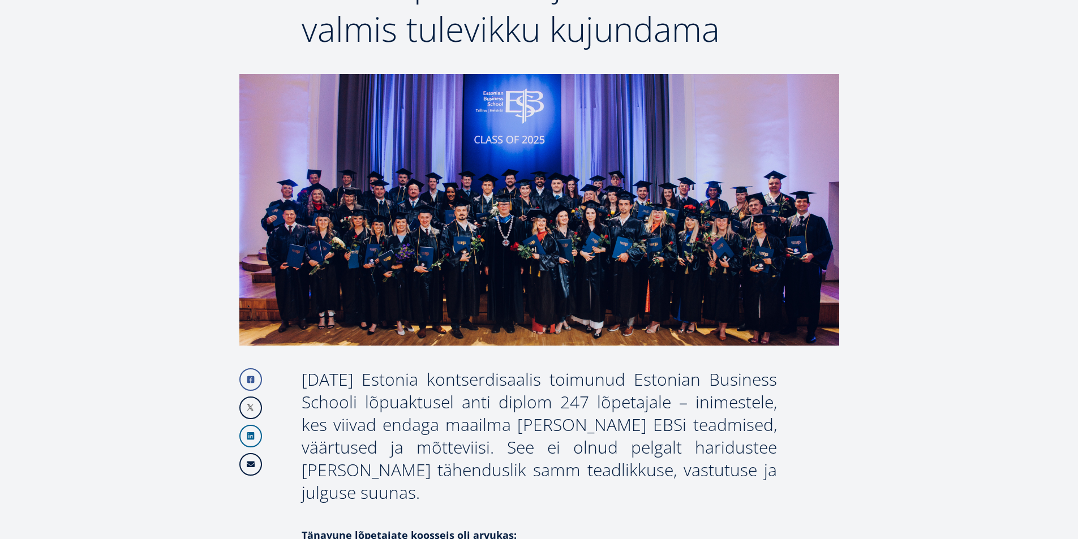
scroll to position [249, 0]
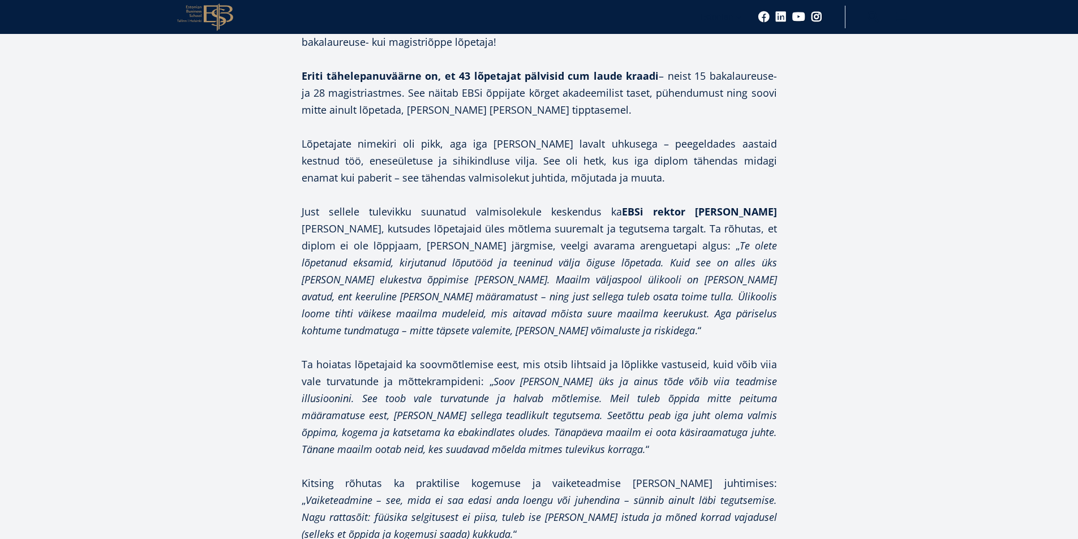
scroll to position [1245, 0]
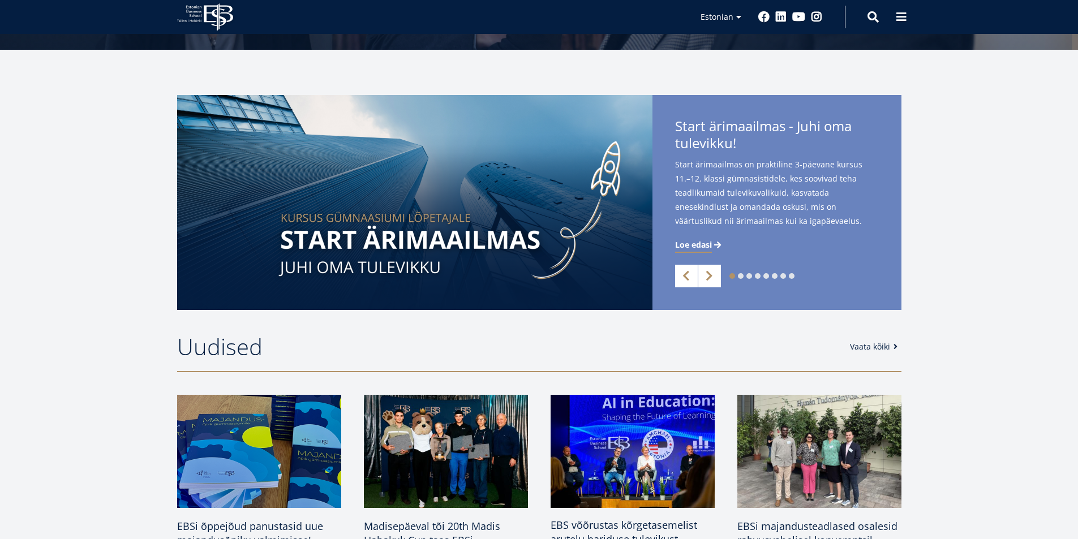
scroll to position [57, 0]
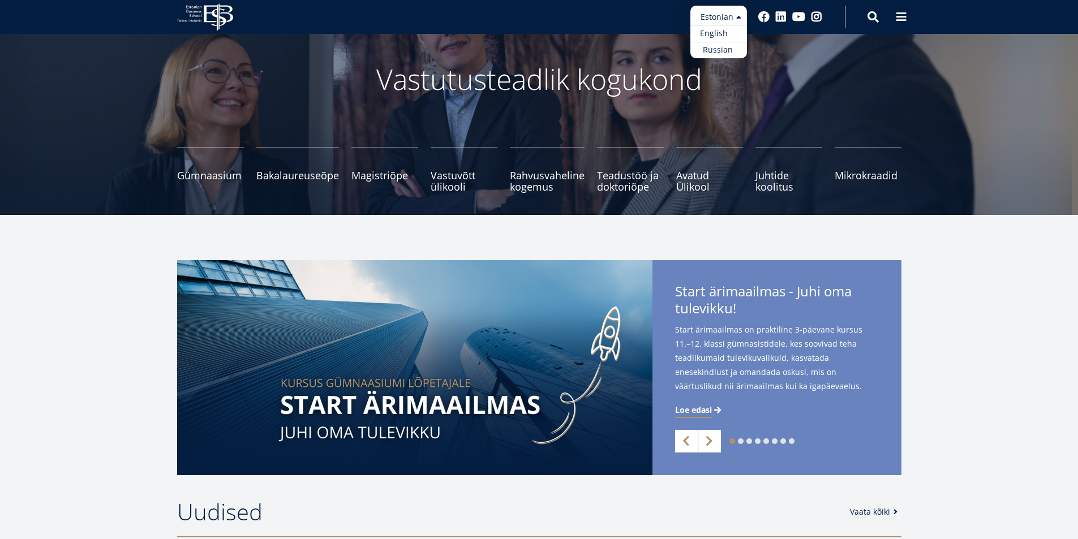
click at [712, 32] on link "English" at bounding box center [719, 33] width 57 height 16
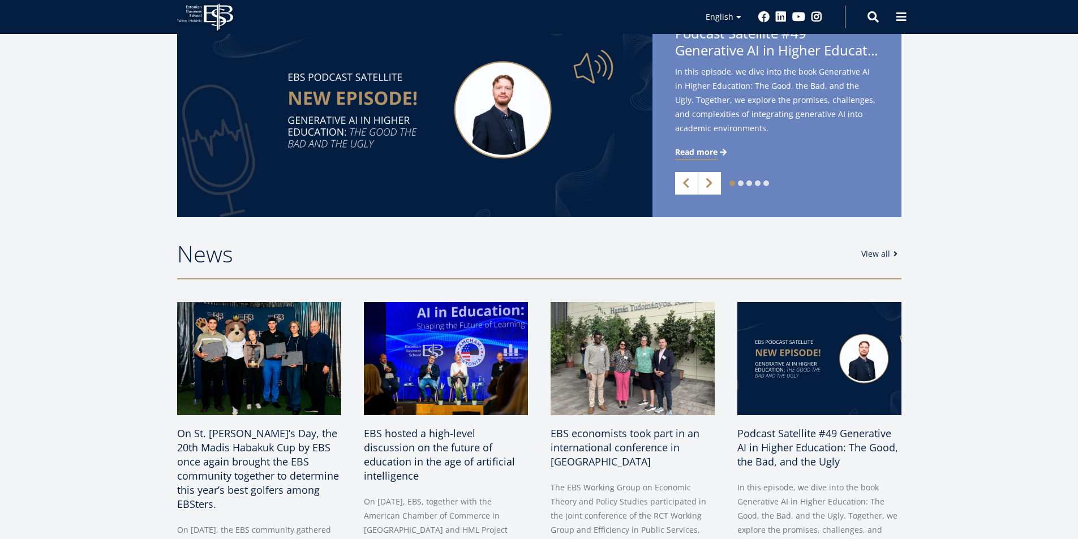
scroll to position [283, 0]
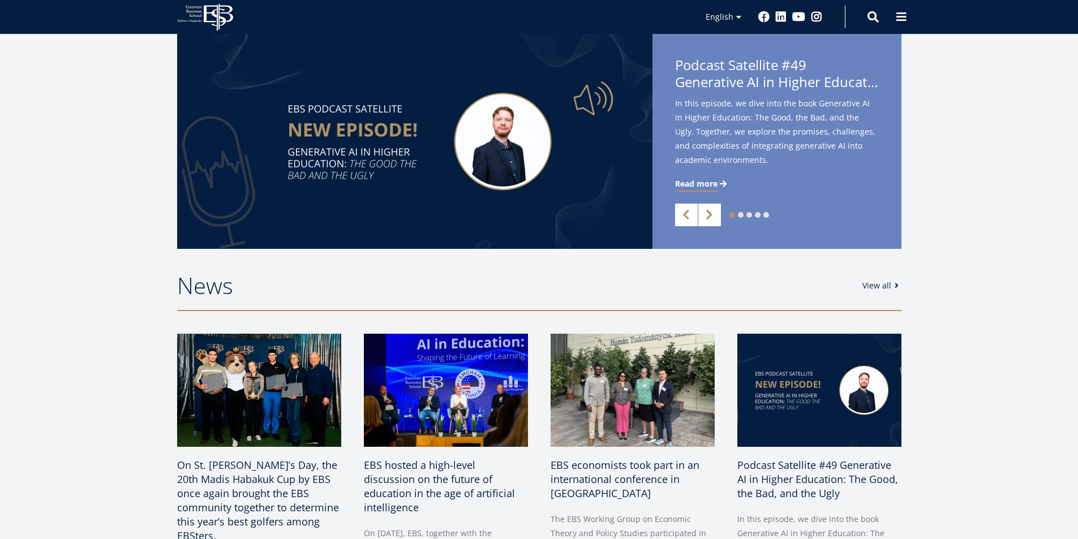
click at [866, 286] on link "View all" at bounding box center [883, 285] width 40 height 11
click at [256, 486] on span "On St. Matthew’s Day, the 20th Madis Habakuk Cup by EBS once again brought the …" at bounding box center [258, 499] width 162 height 84
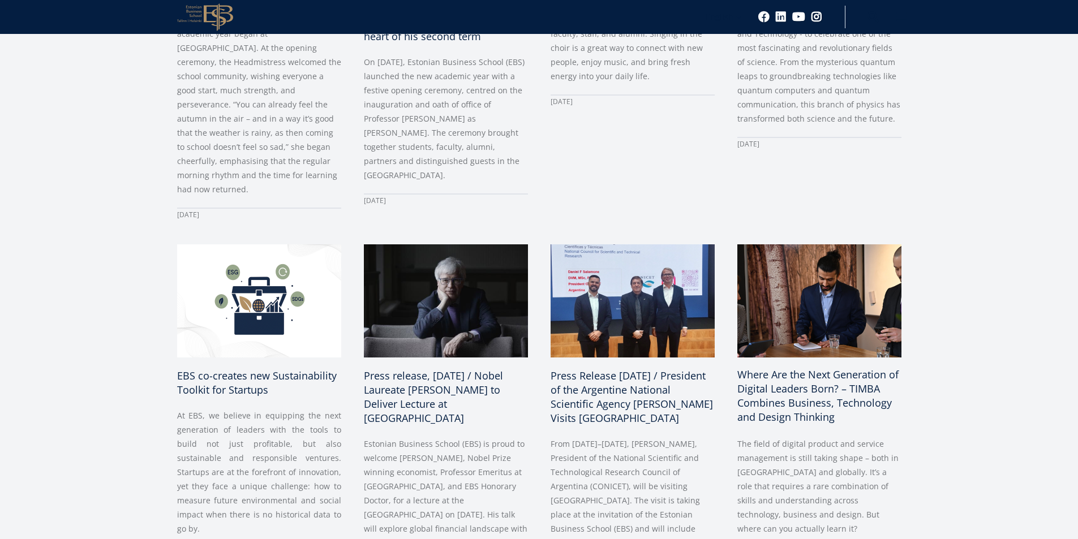
scroll to position [962, 0]
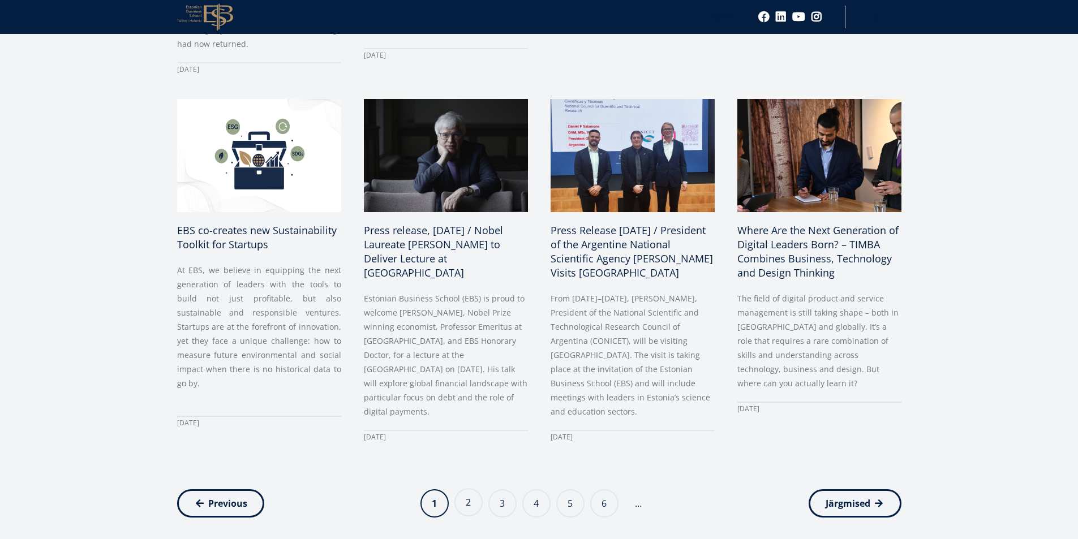
click at [473, 489] on link "Page 2" at bounding box center [469, 503] width 28 height 28
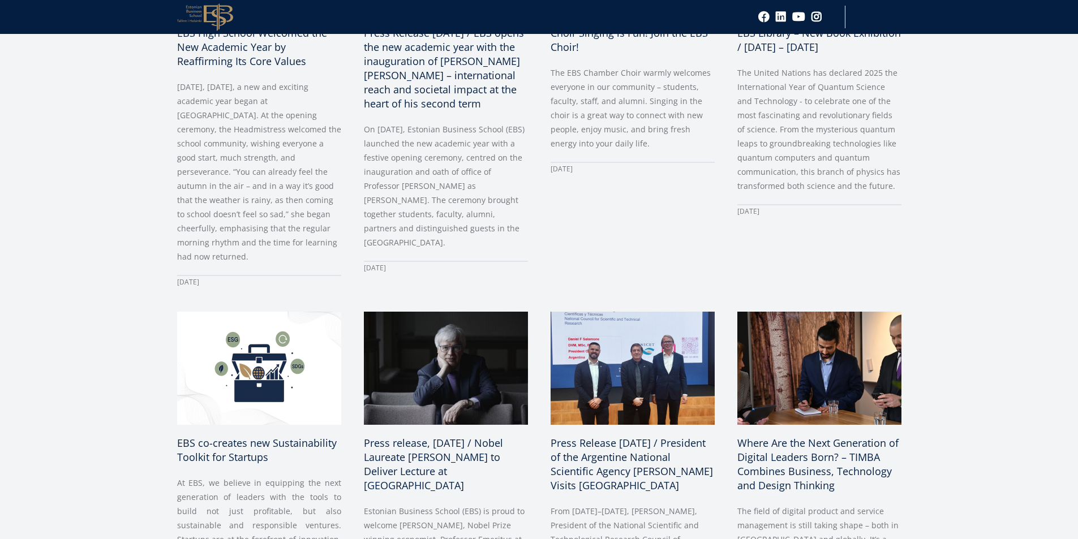
scroll to position [566, 0]
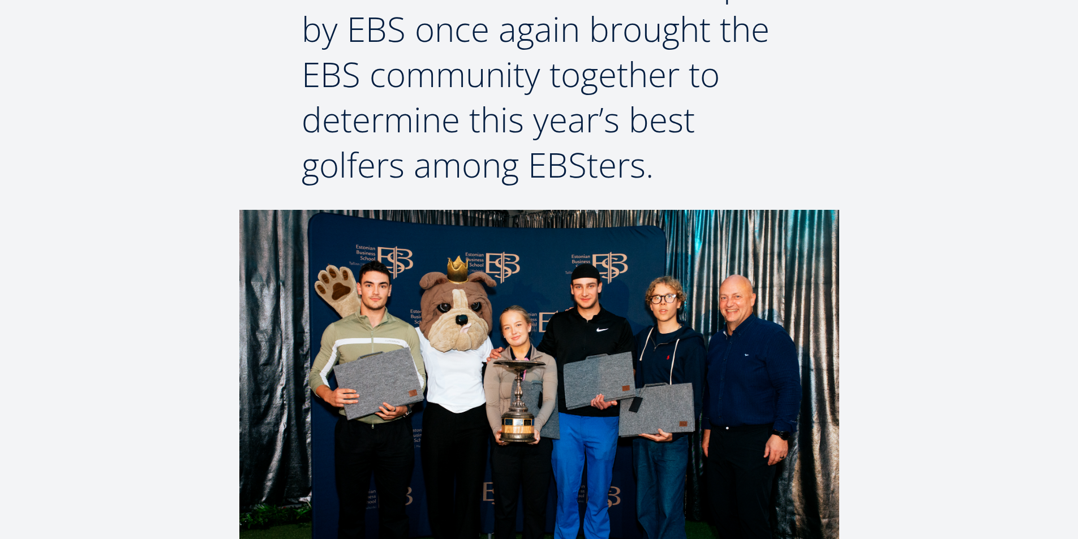
scroll to position [340, 0]
